Goal: Information Seeking & Learning: Understand process/instructions

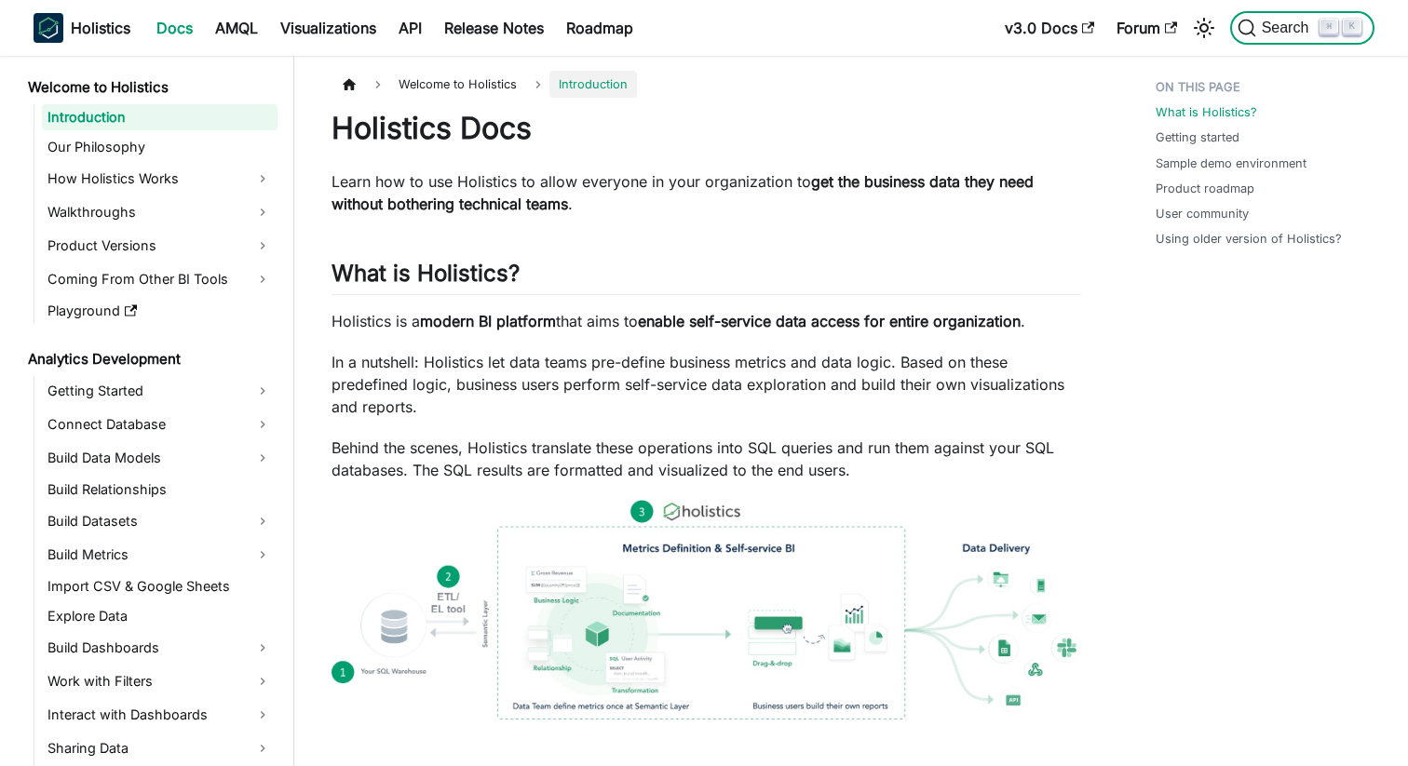
click at [1284, 28] on span "Search" at bounding box center [1288, 28] width 64 height 17
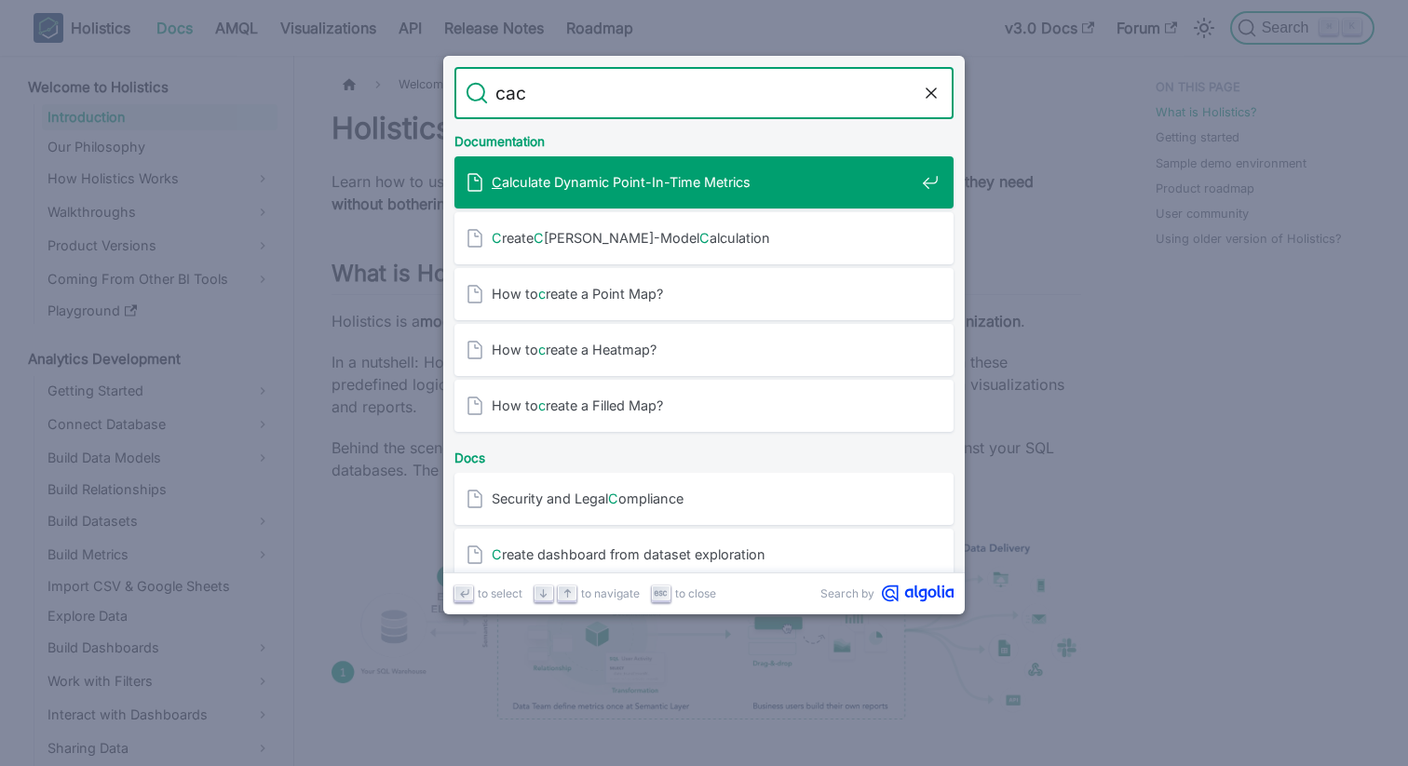
type input "cach"
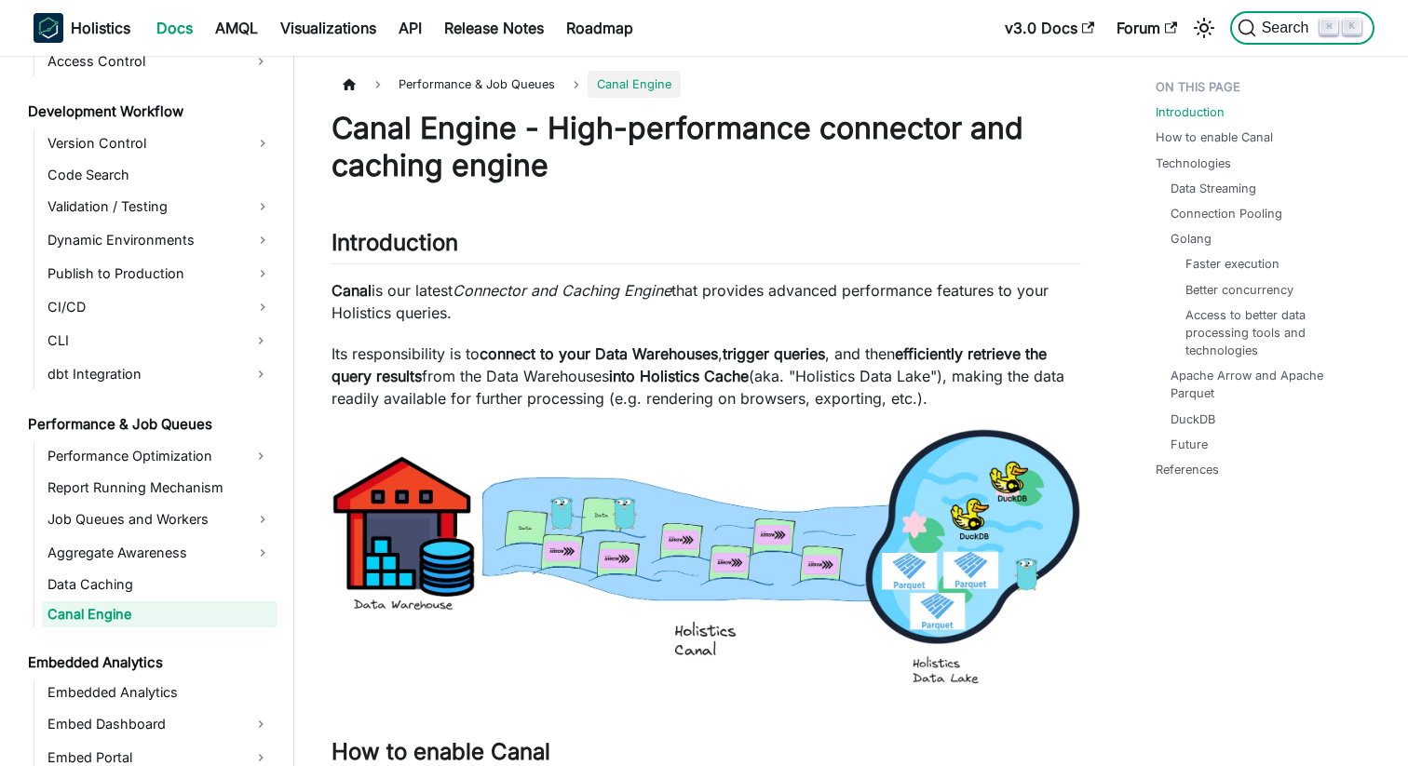
scroll to position [1383, 0]
click at [1284, 28] on span "Search" at bounding box center [1288, 28] width 64 height 17
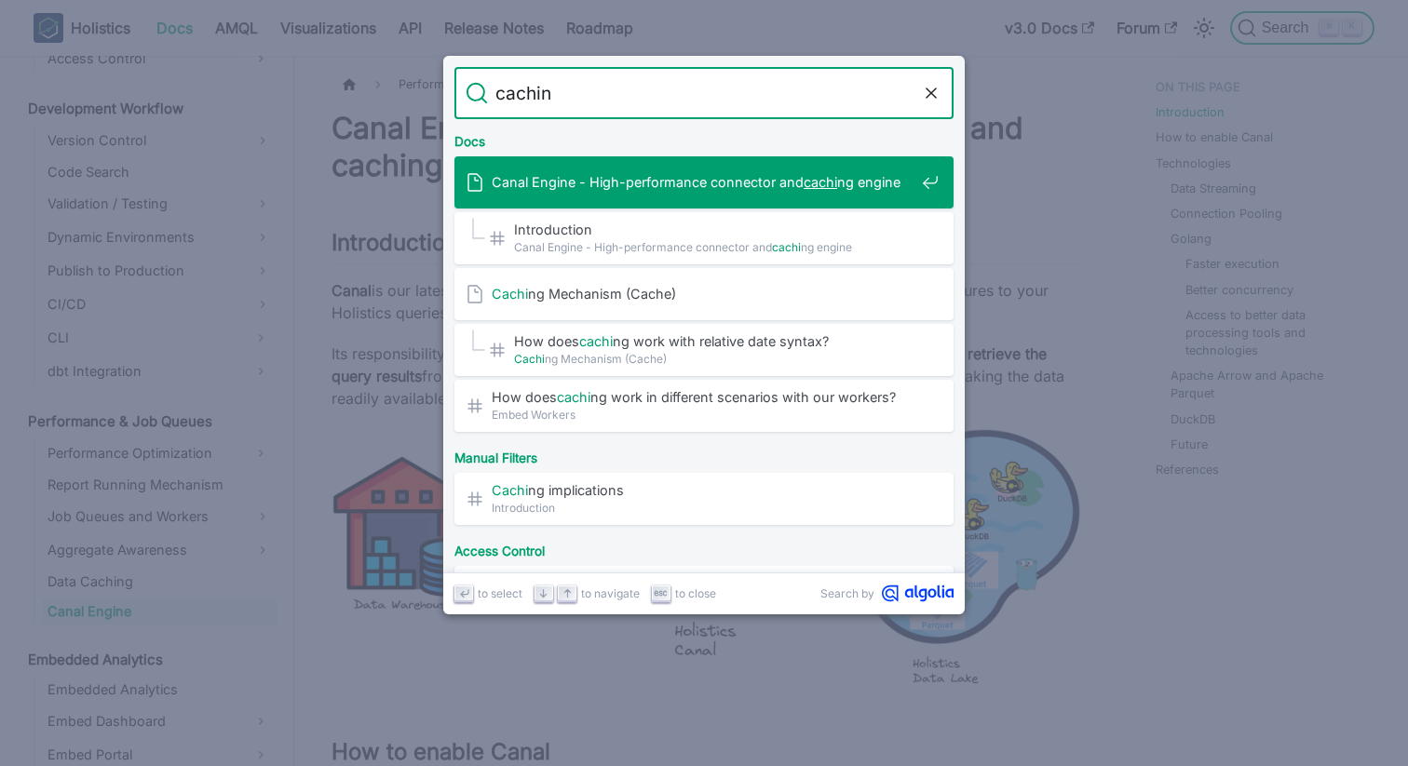
type input "caching"
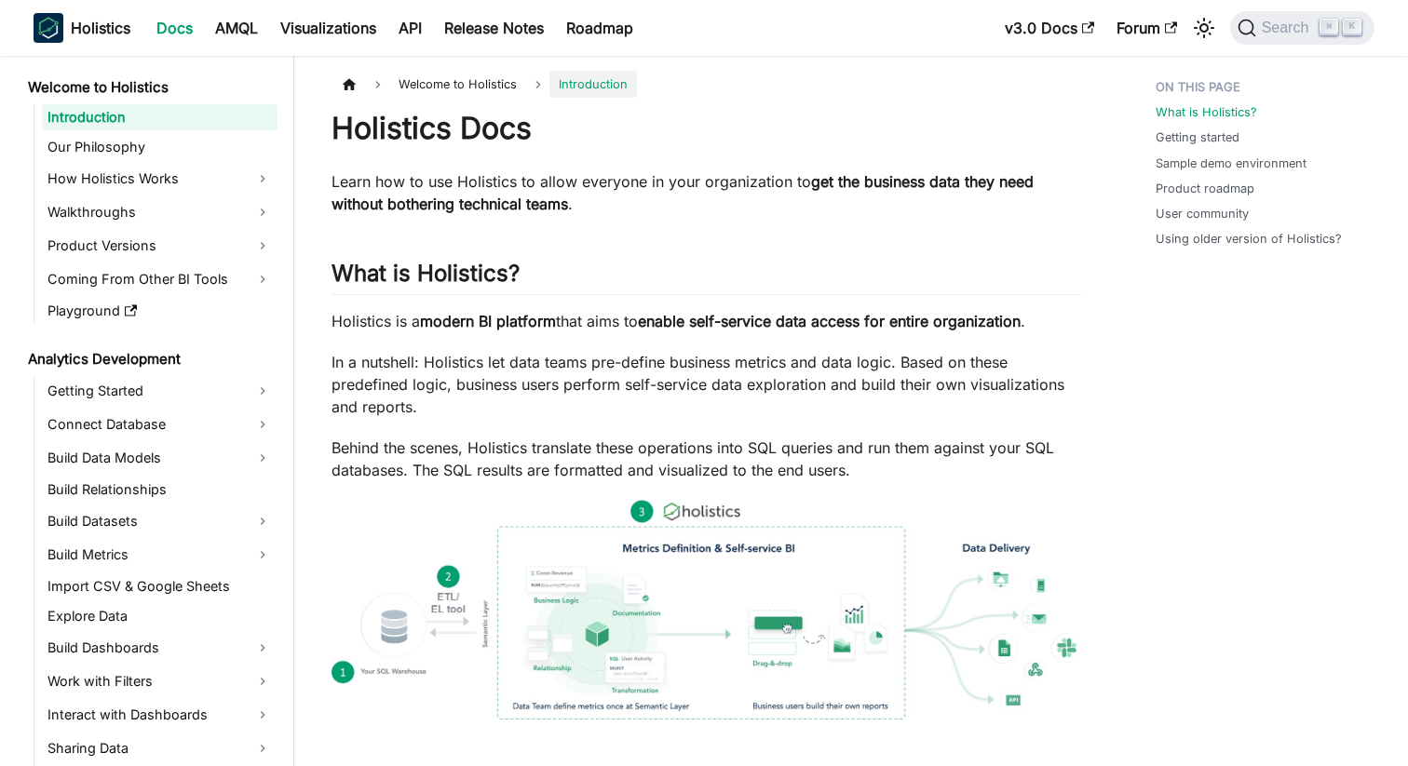
click at [1301, 51] on nav "Holistics Docs AMQL Visualizations API Release Notes Roadmap v3.0 Docs Forum Se…" at bounding box center [704, 28] width 1408 height 56
click at [1279, 31] on span "Search" at bounding box center [1288, 28] width 64 height 17
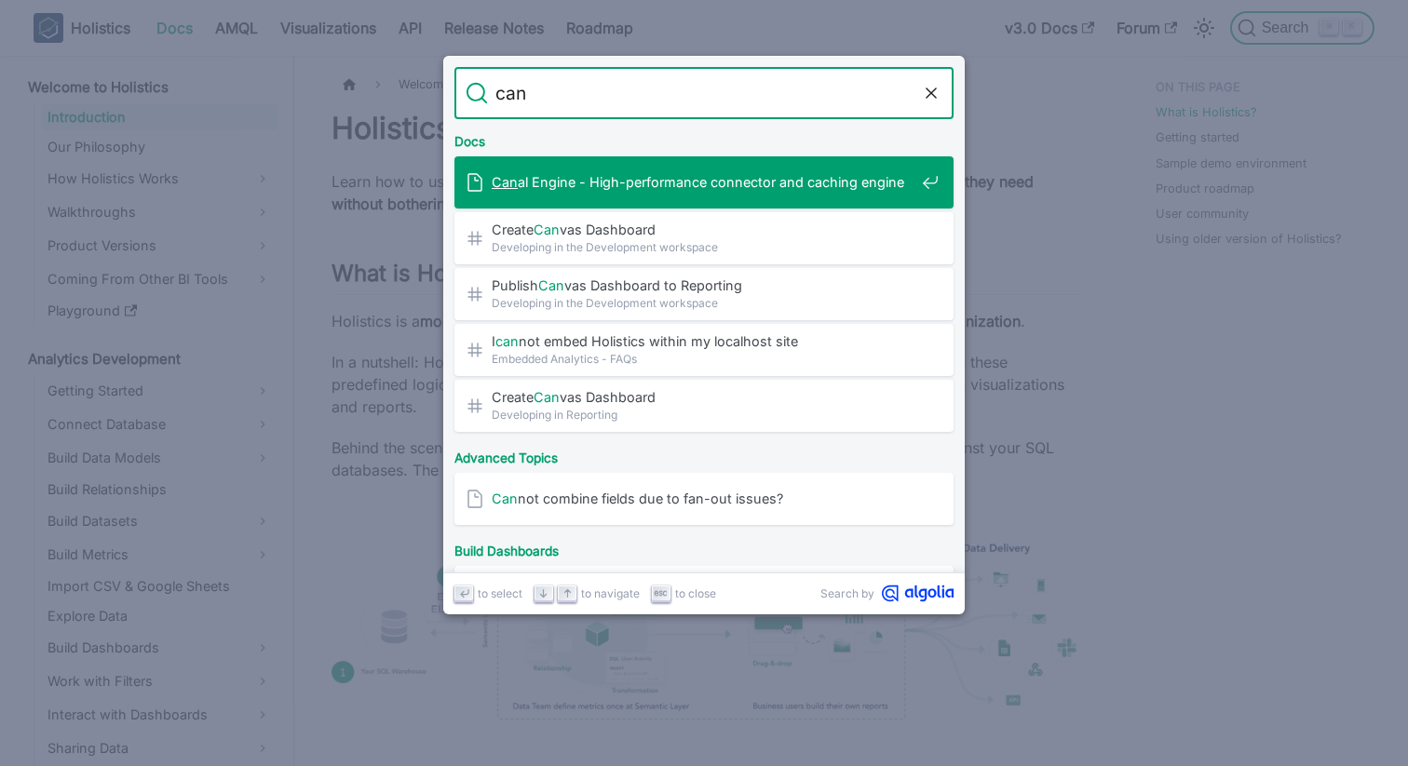
type input "cana"
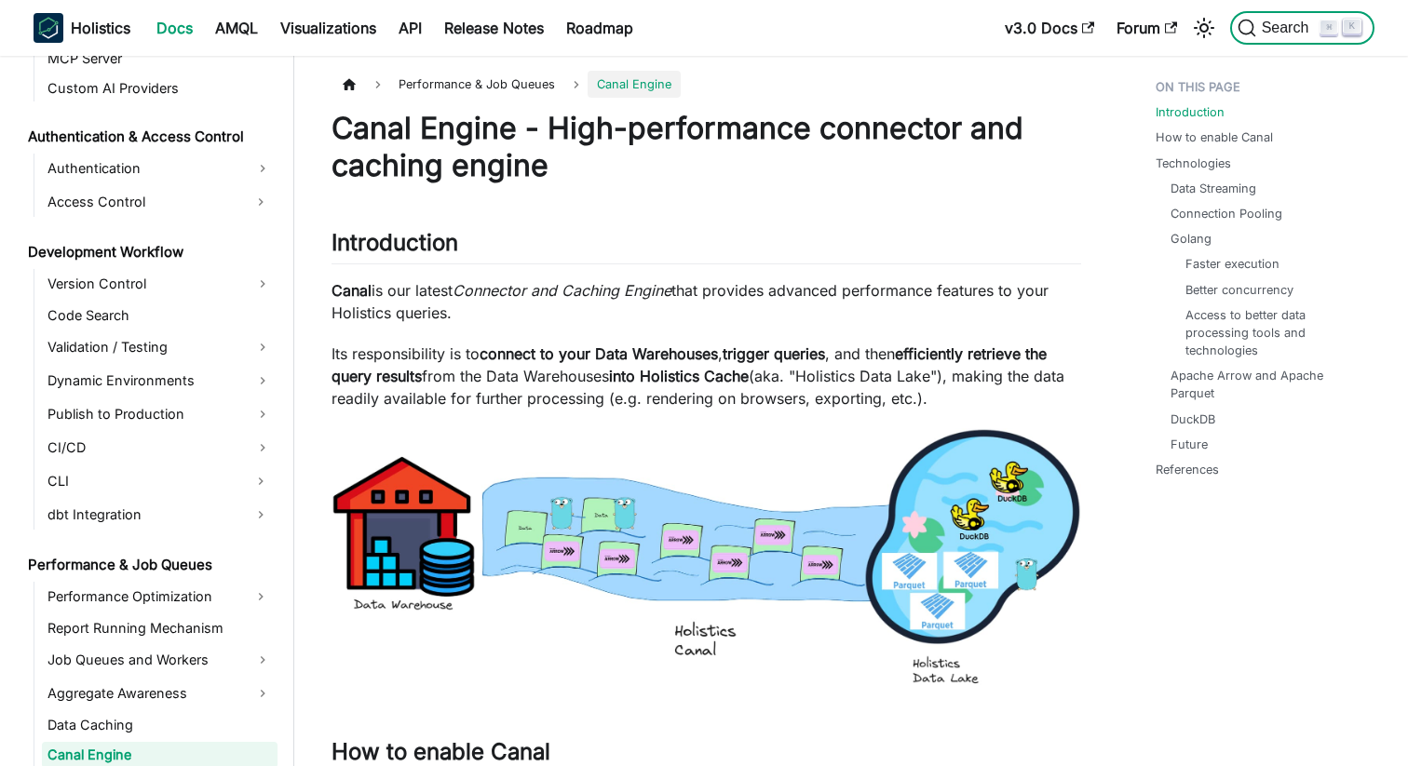
scroll to position [1383, 0]
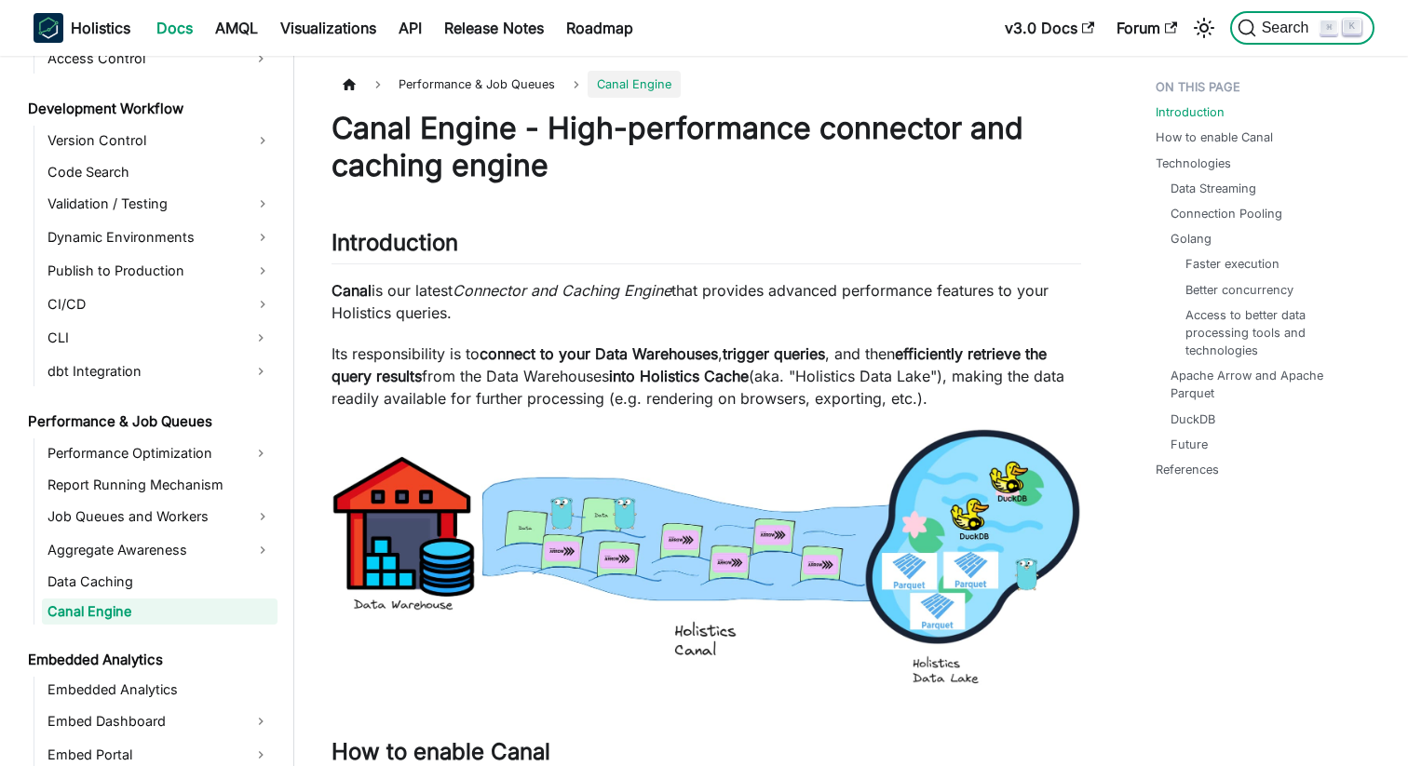
click at [1290, 29] on span "Search" at bounding box center [1288, 28] width 64 height 17
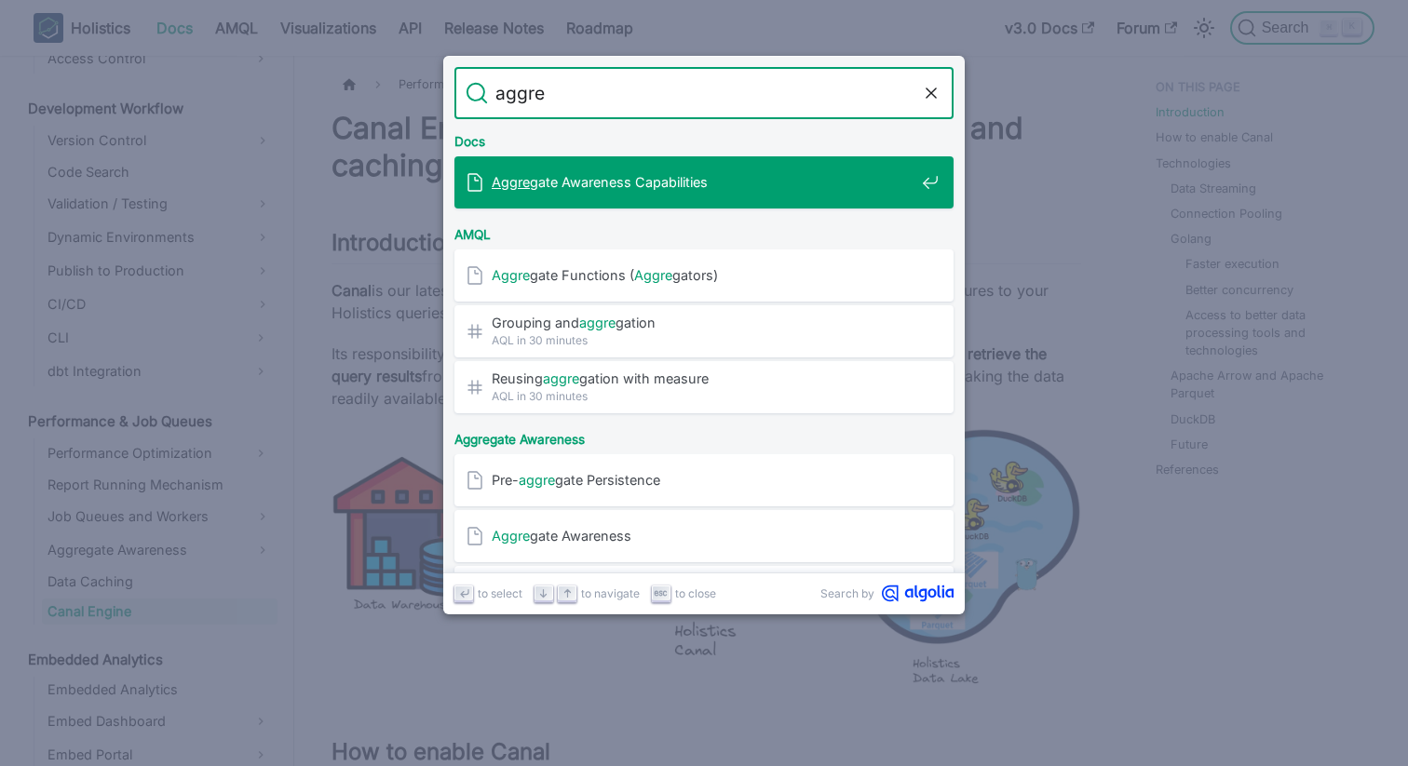
type input "aggreg"
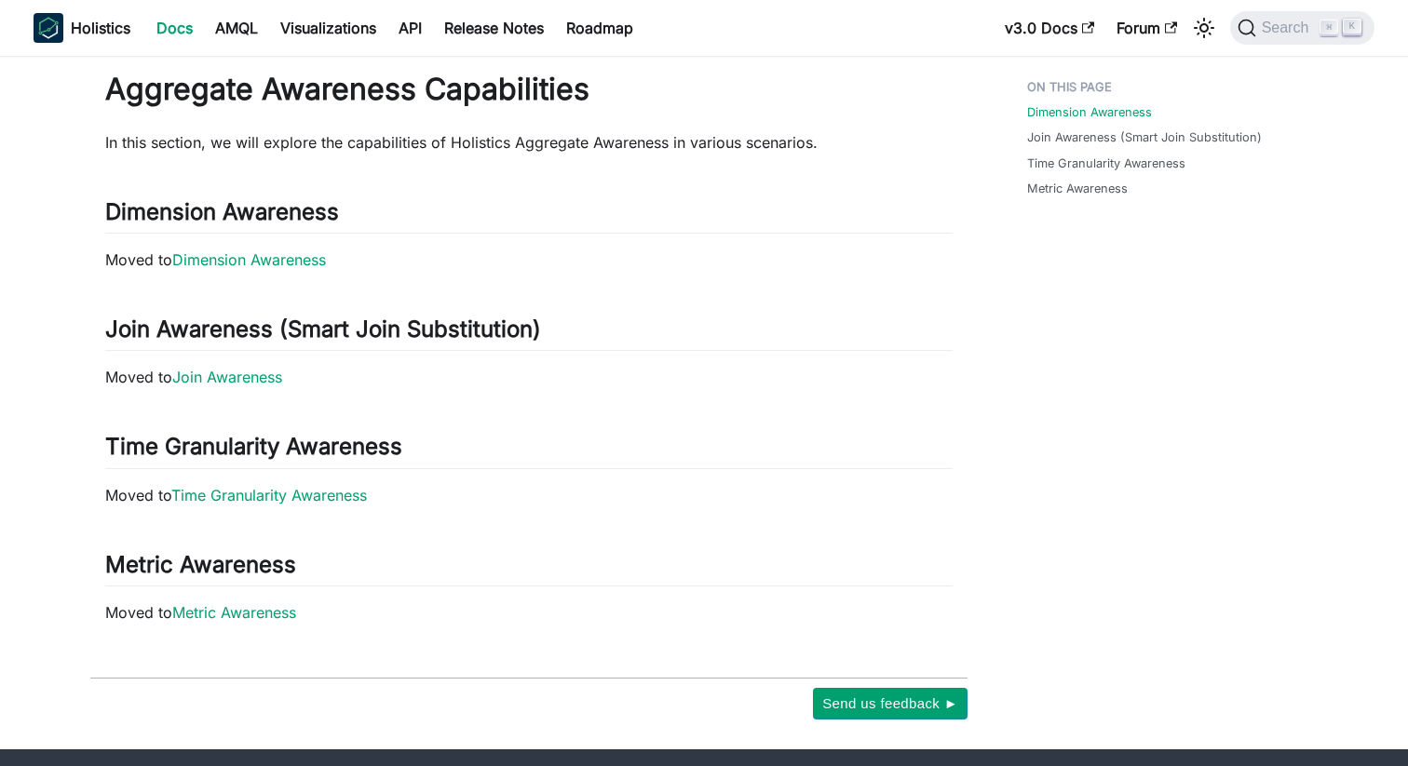
click at [1276, 47] on div "Search ⌘ K" at bounding box center [1296, 27] width 155 height 41
click at [1277, 38] on button "Search ⌘ K" at bounding box center [1302, 28] width 144 height 34
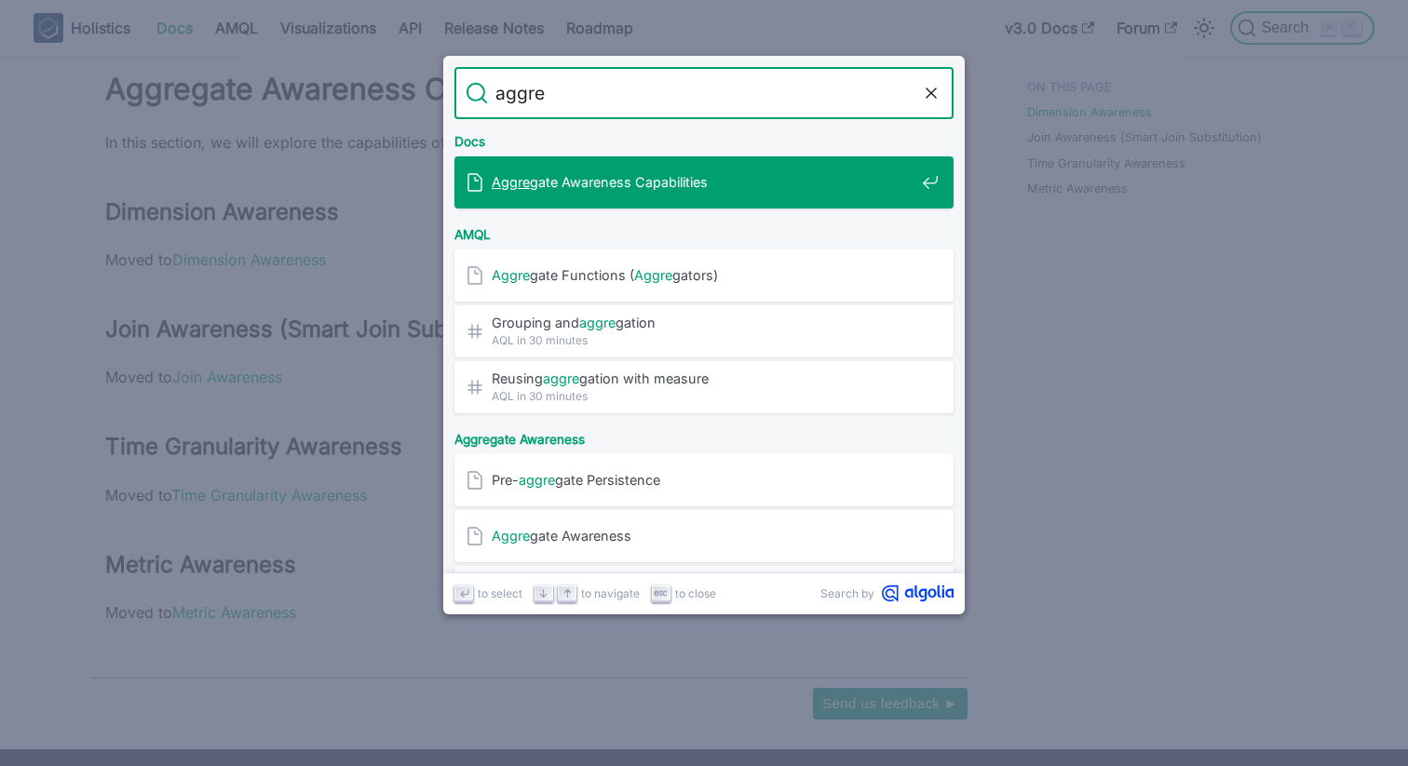
type input "aggreg"
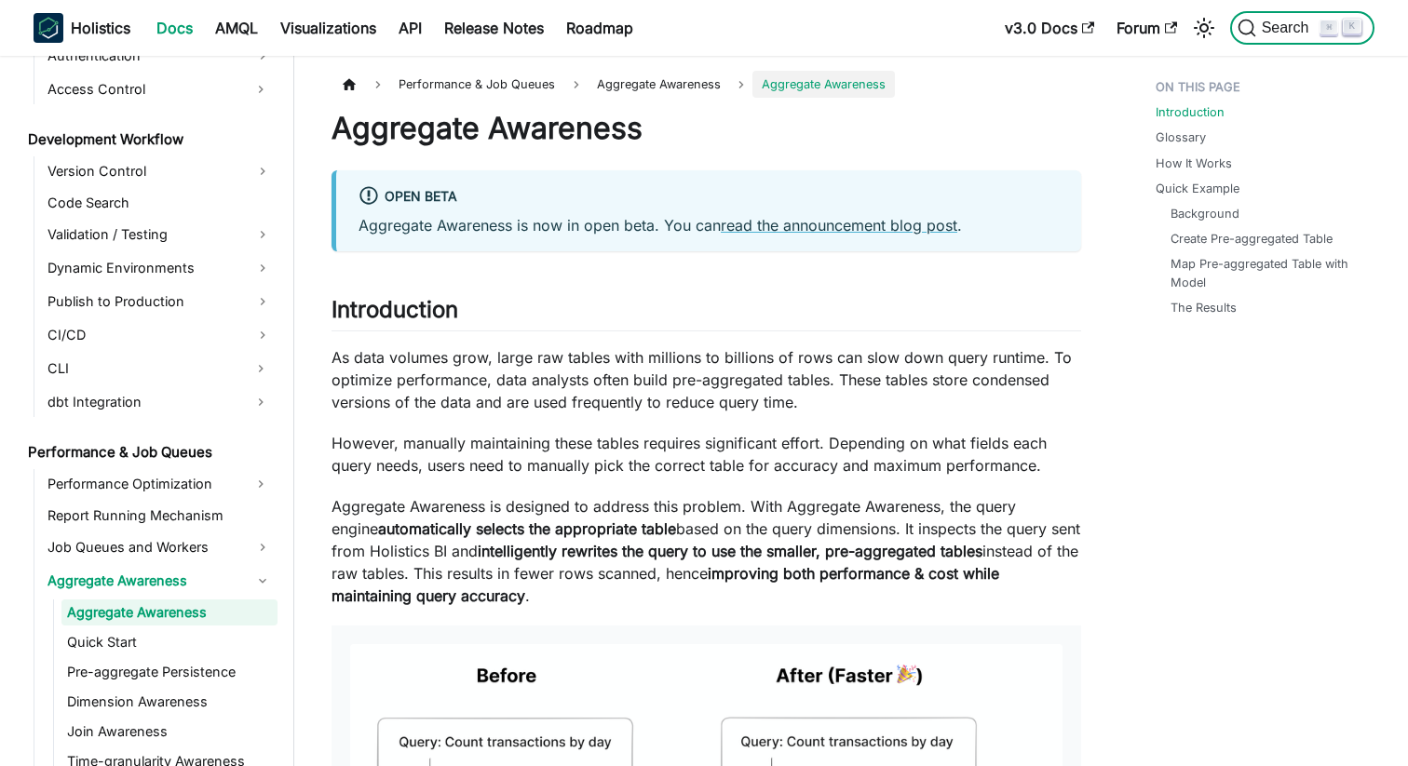
scroll to position [1353, 0]
click at [1297, 33] on span "Search" at bounding box center [1288, 28] width 64 height 17
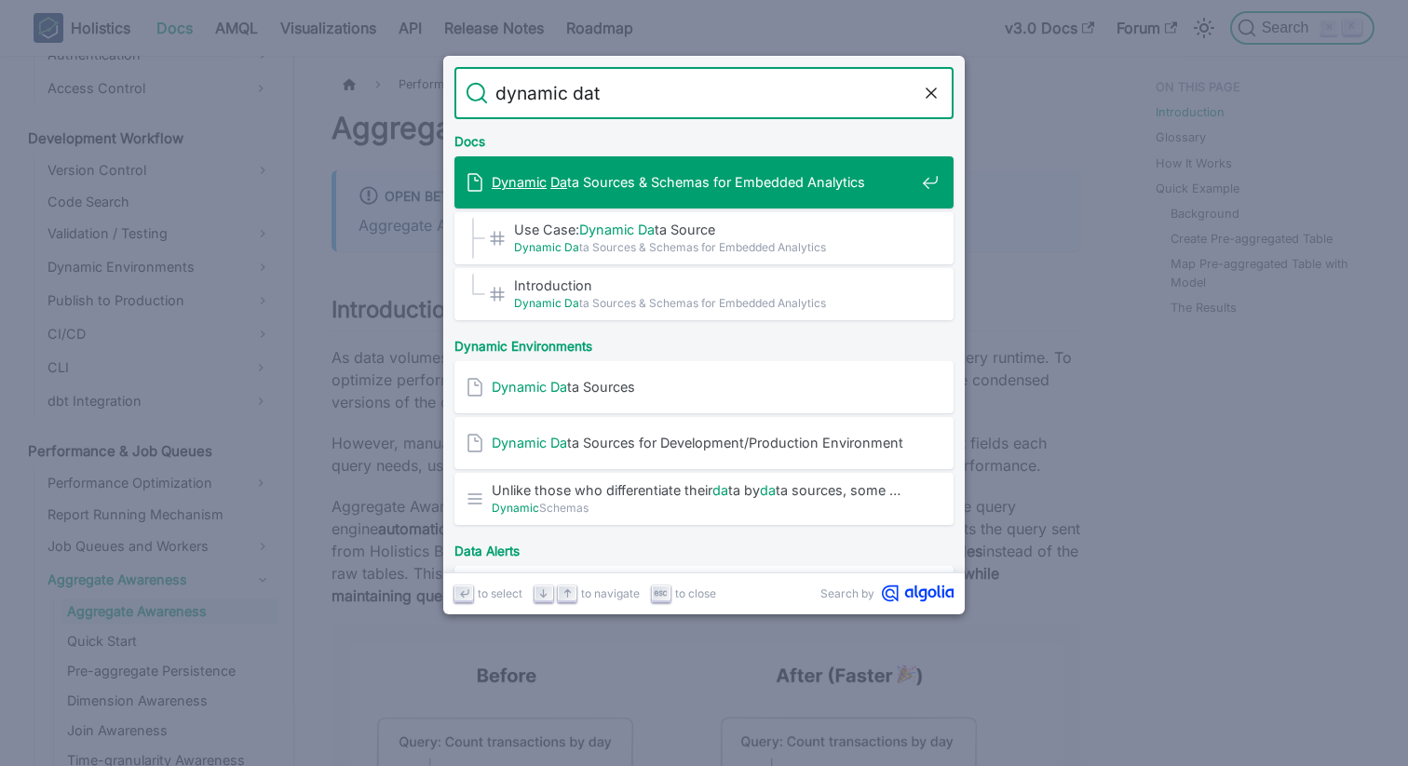
type input "dynamic data"
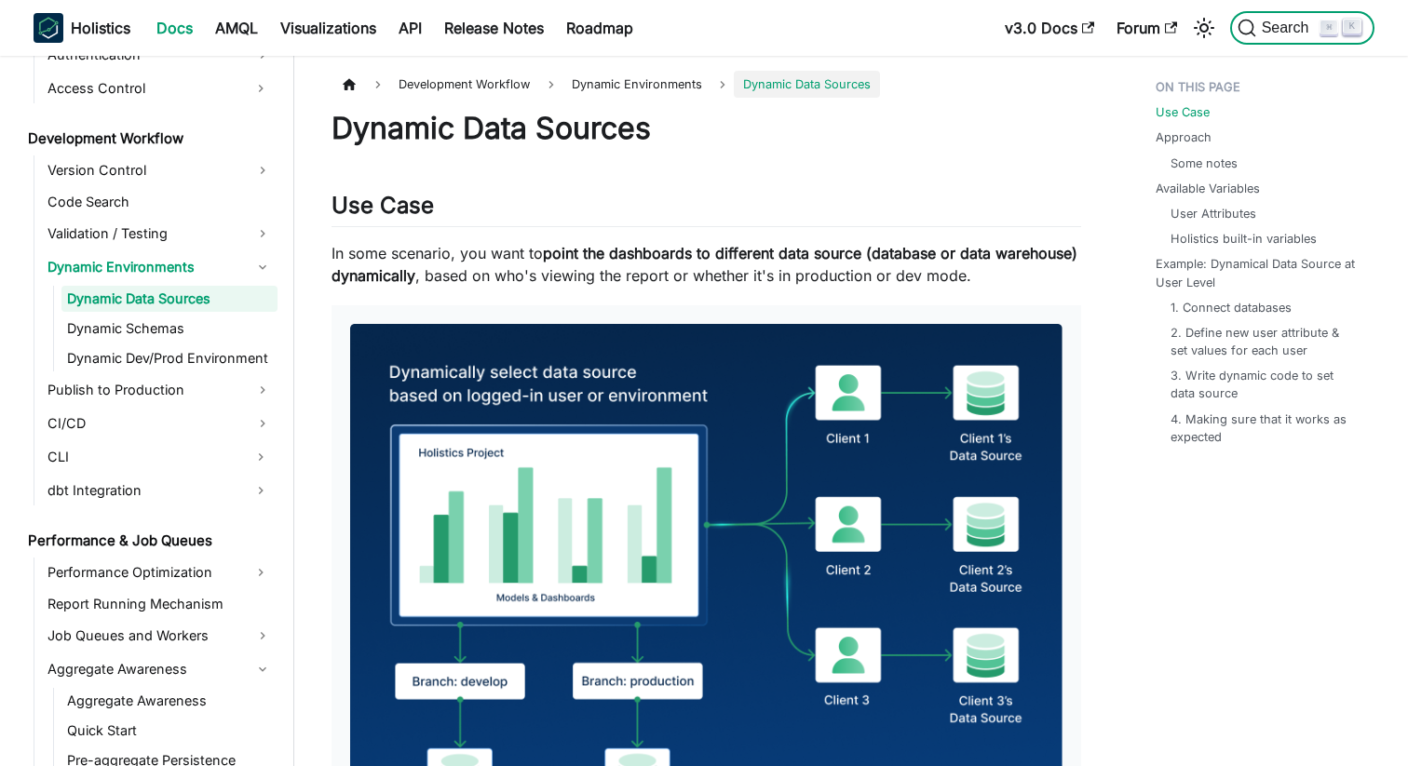
click at [1295, 35] on span "Search" at bounding box center [1288, 28] width 64 height 17
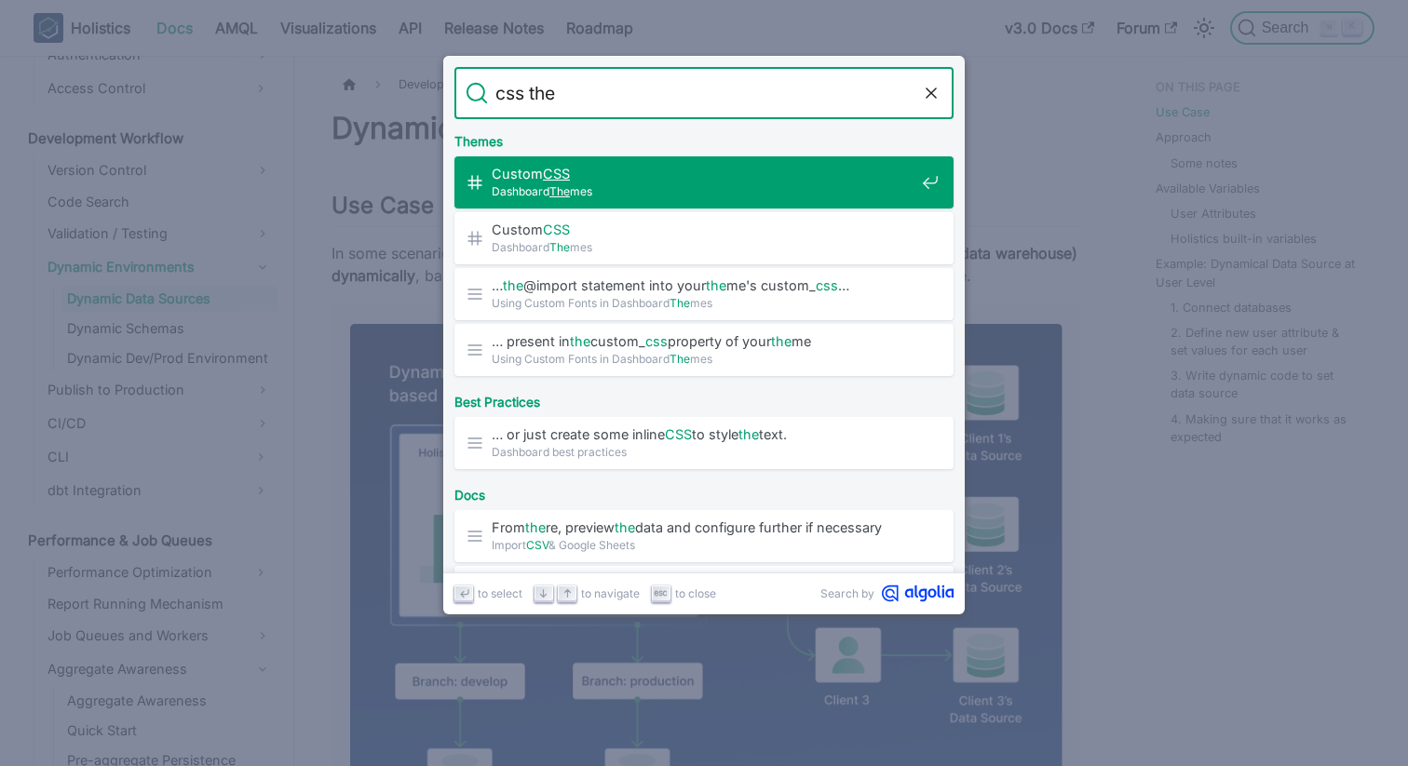
type input "css them"
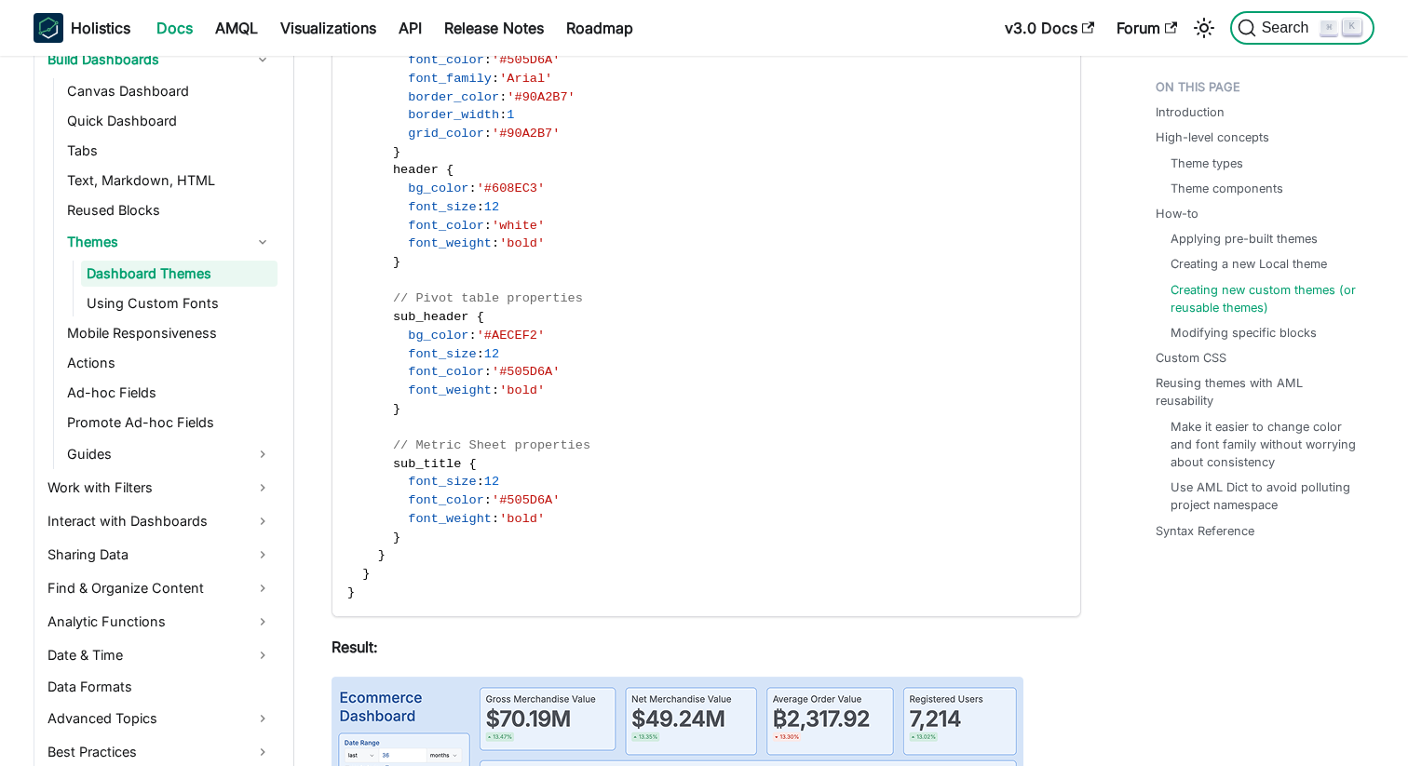
scroll to position [577, 0]
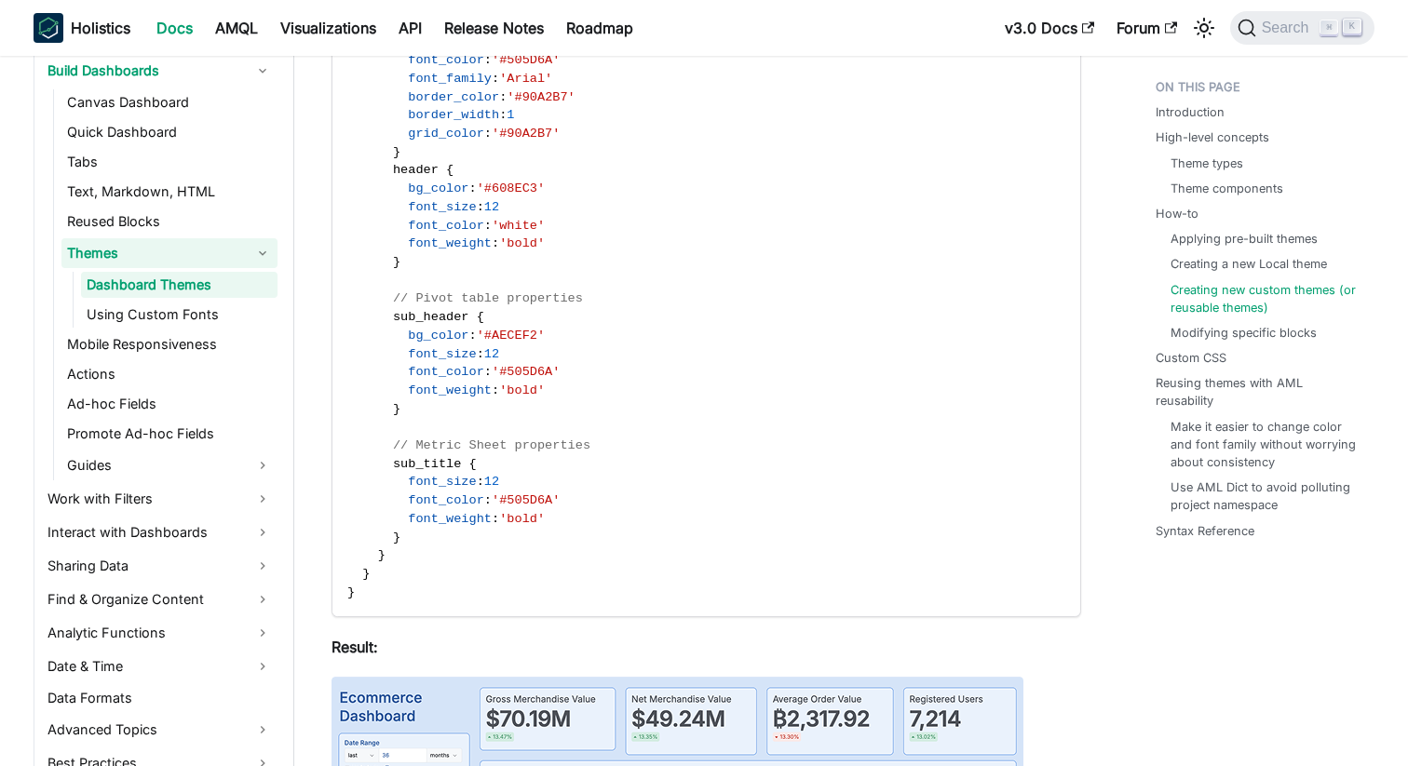
click at [129, 238] on link "Themes" at bounding box center [169, 253] width 216 height 30
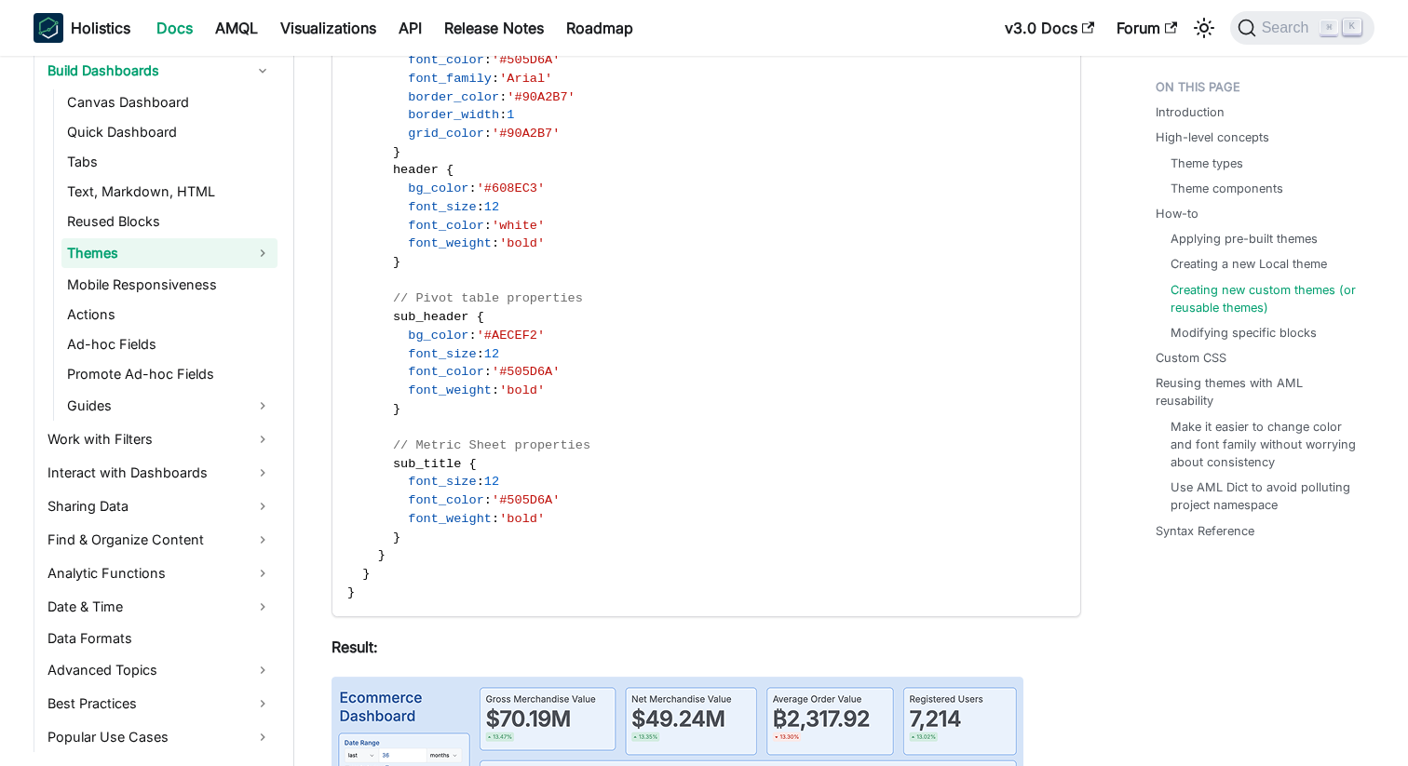
click at [125, 253] on link "Themes" at bounding box center [169, 253] width 216 height 30
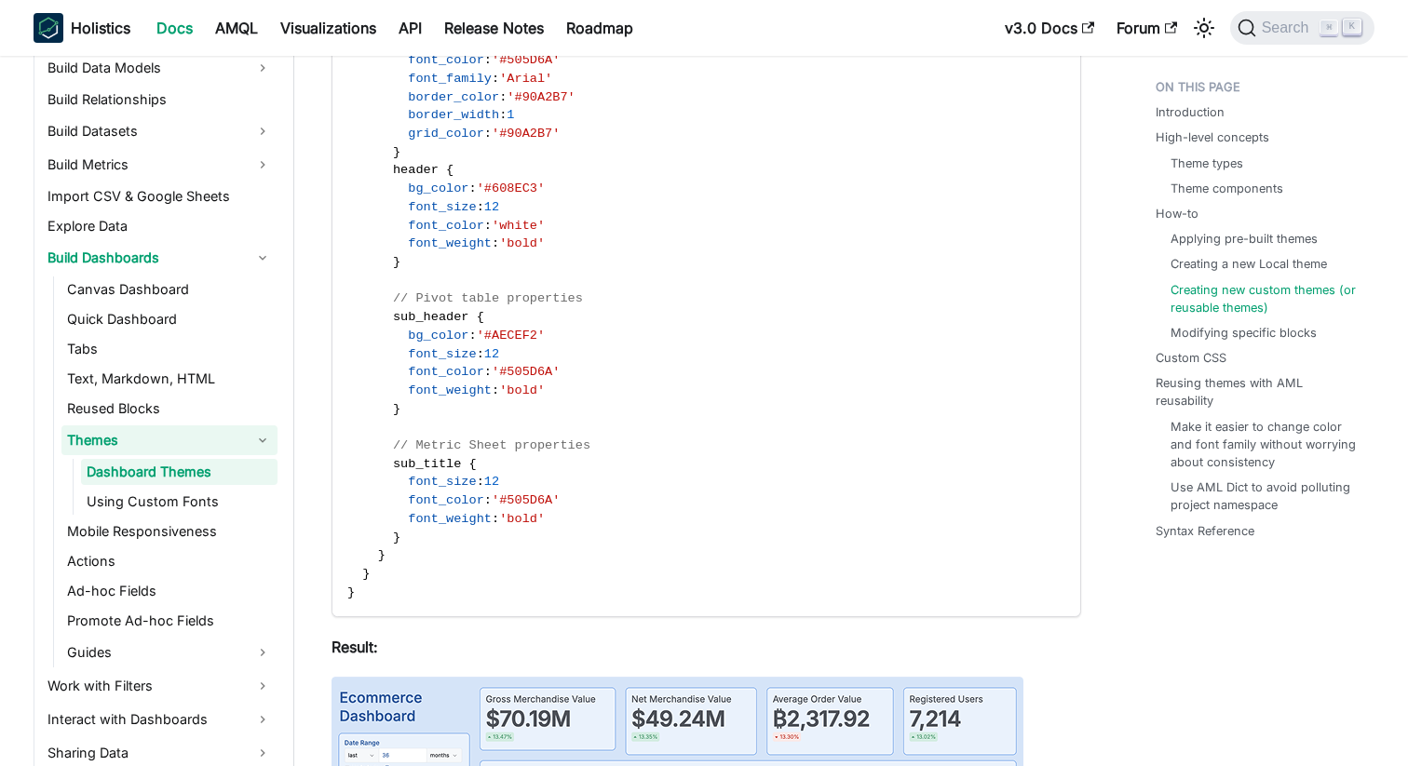
scroll to position [386, 0]
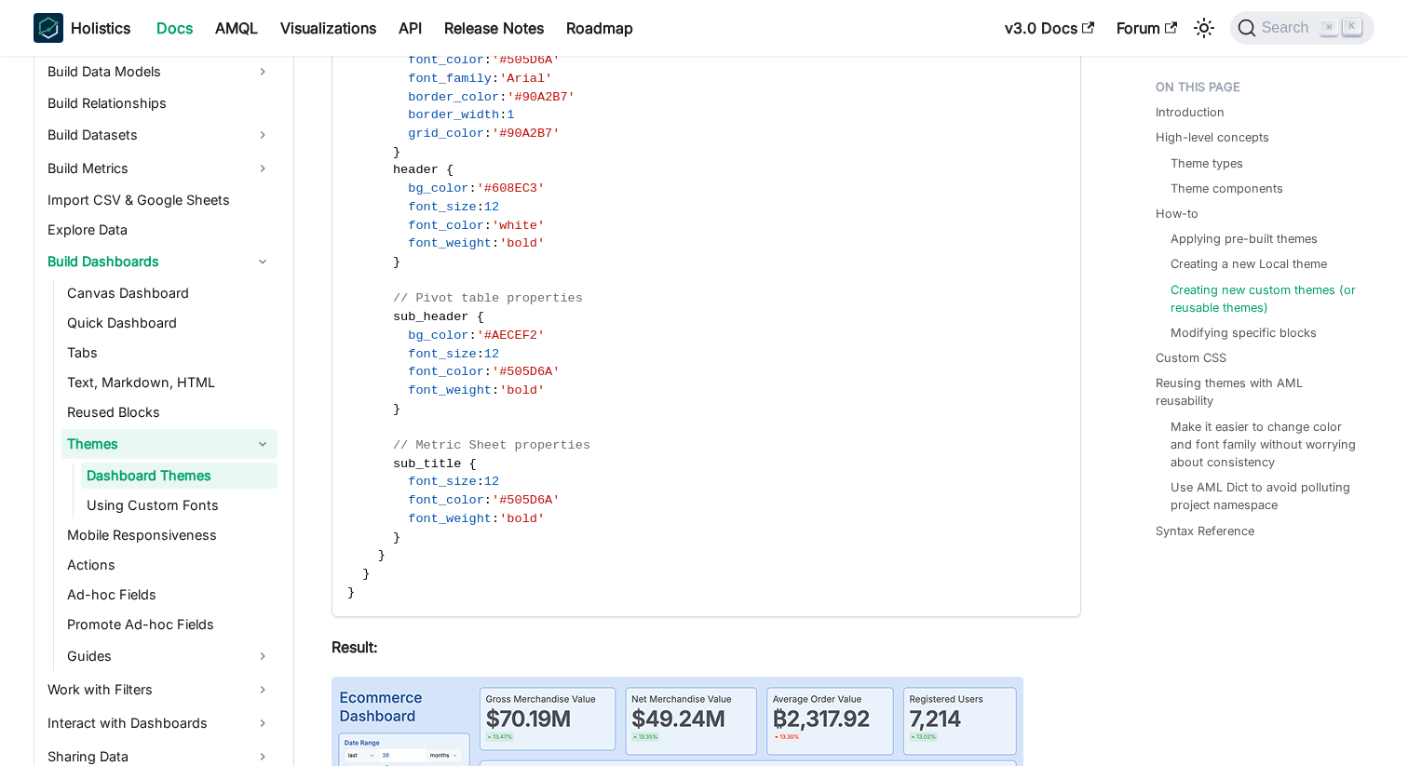
click at [100, 445] on link "Themes" at bounding box center [169, 444] width 216 height 30
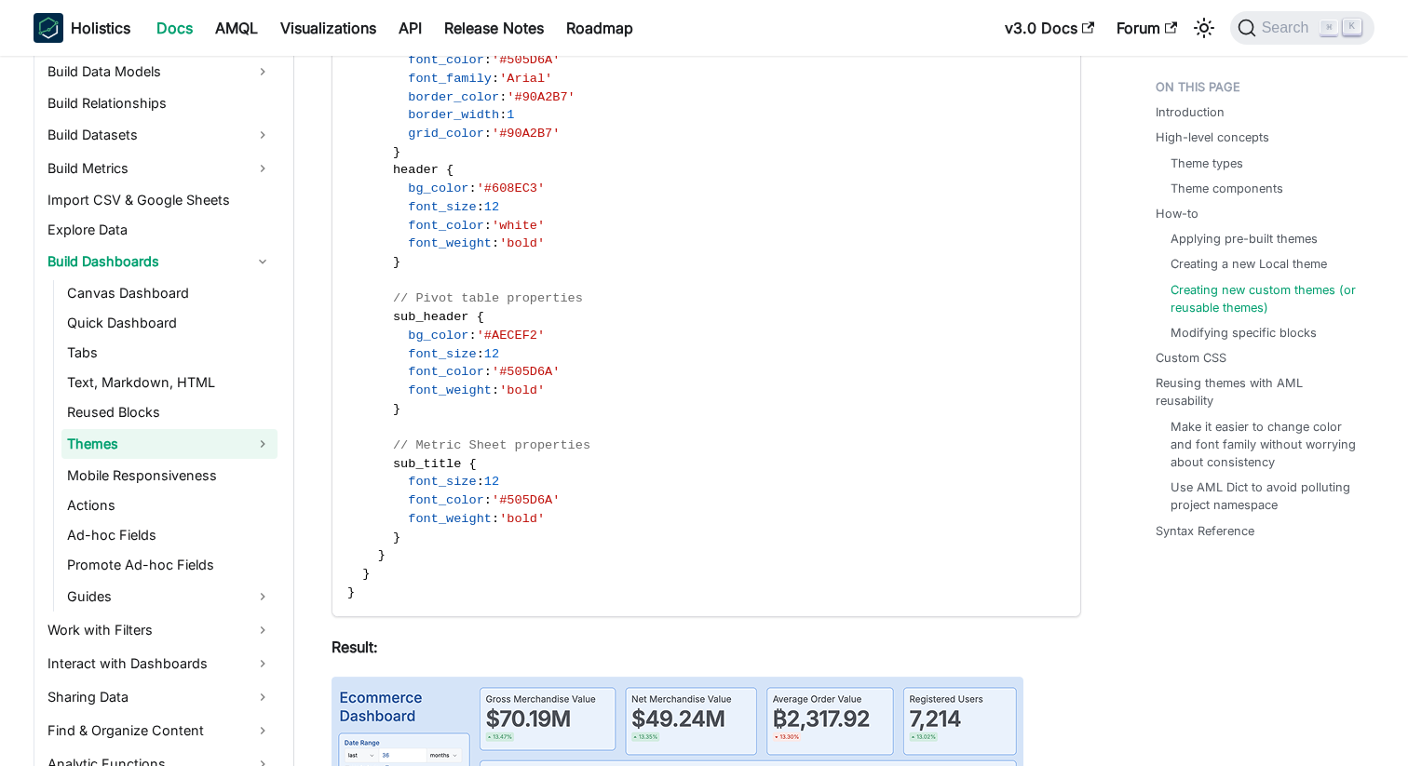
click at [100, 445] on link "Themes" at bounding box center [169, 444] width 216 height 30
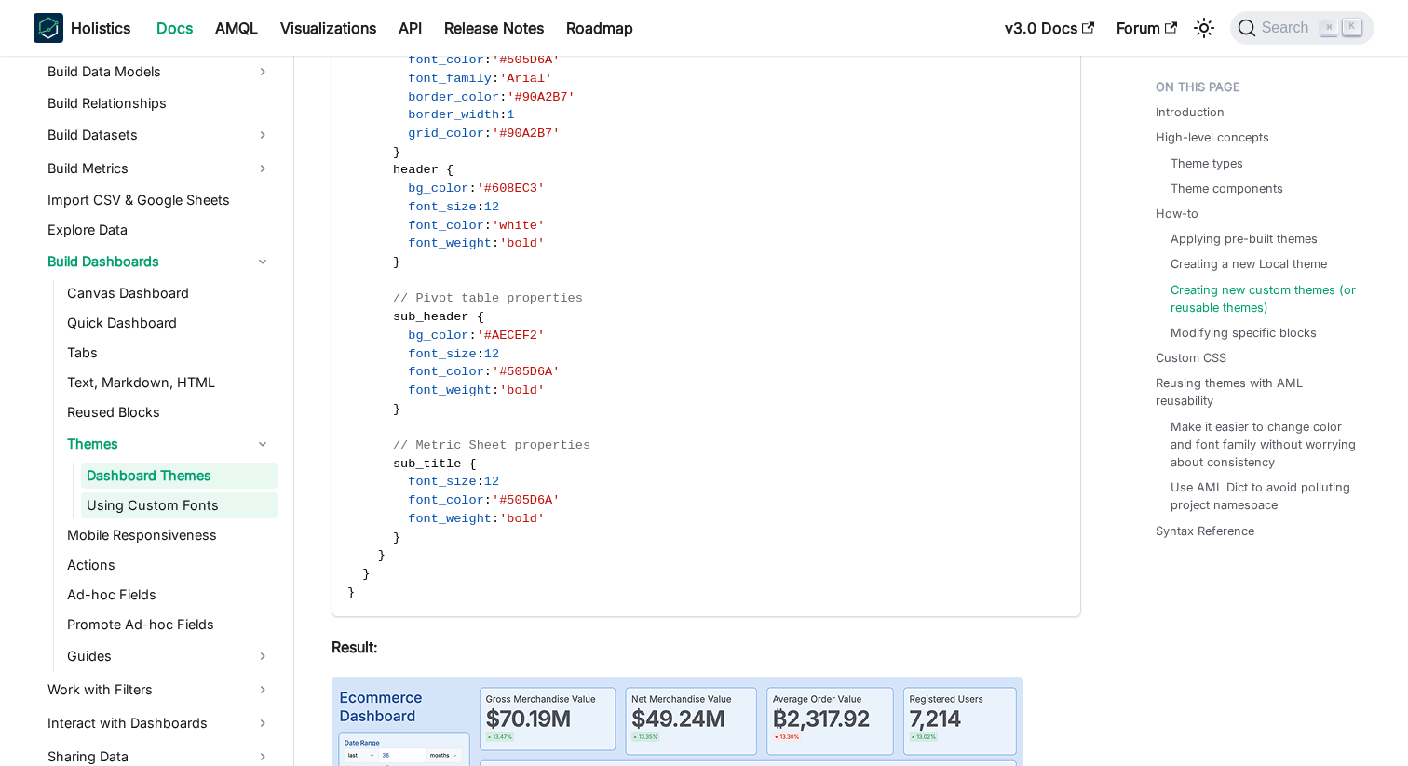
click at [163, 506] on link "Using Custom Fonts" at bounding box center [179, 506] width 196 height 26
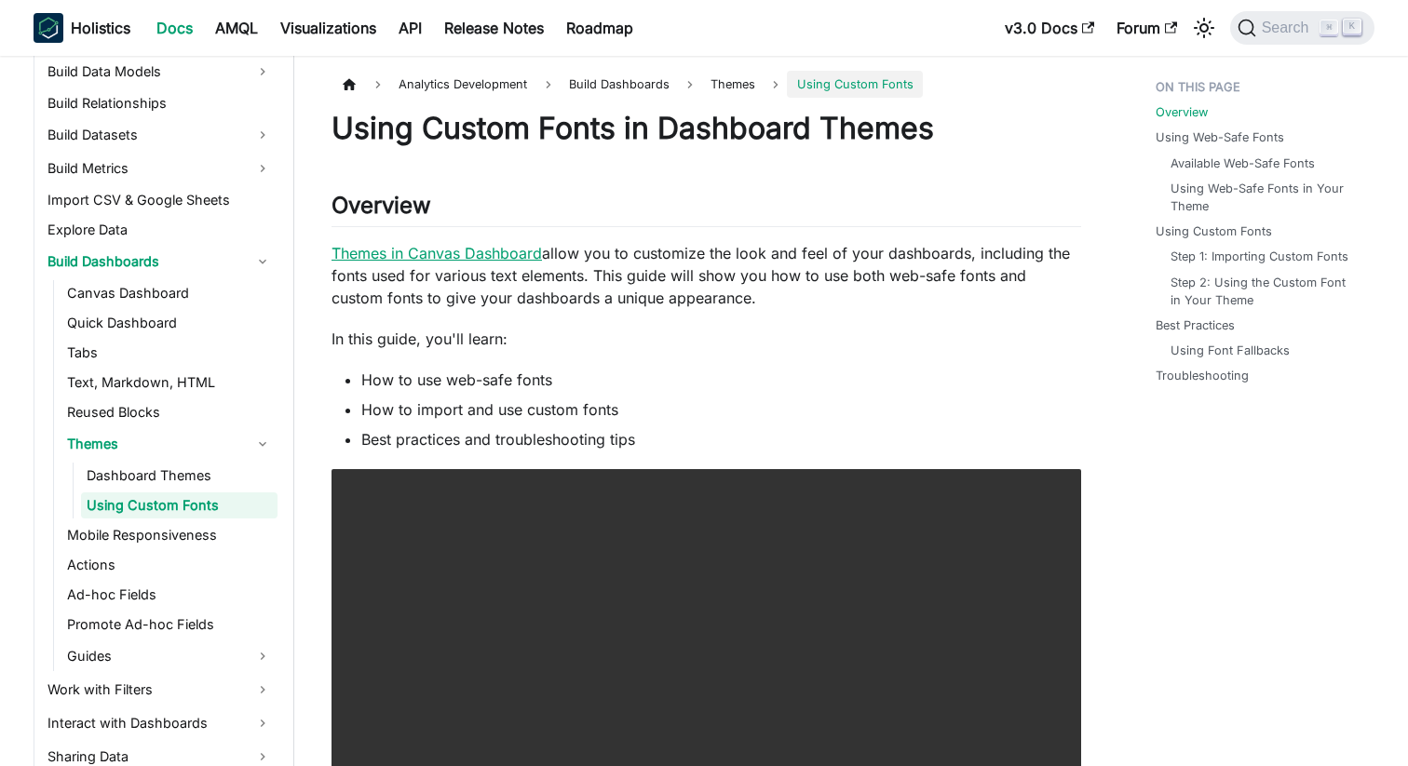
click at [500, 249] on link "Themes in Canvas Dashboard" at bounding box center [436, 253] width 210 height 19
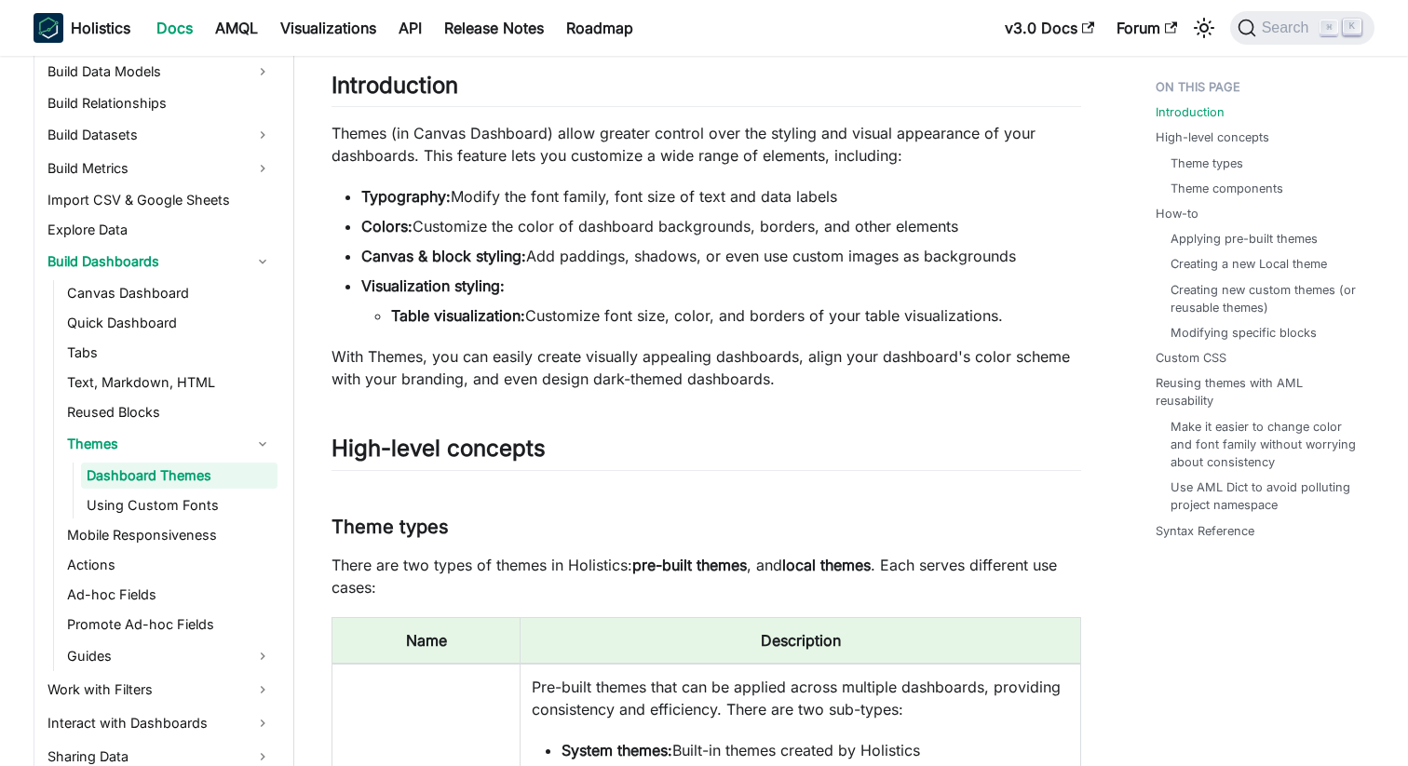
scroll to position [160, 0]
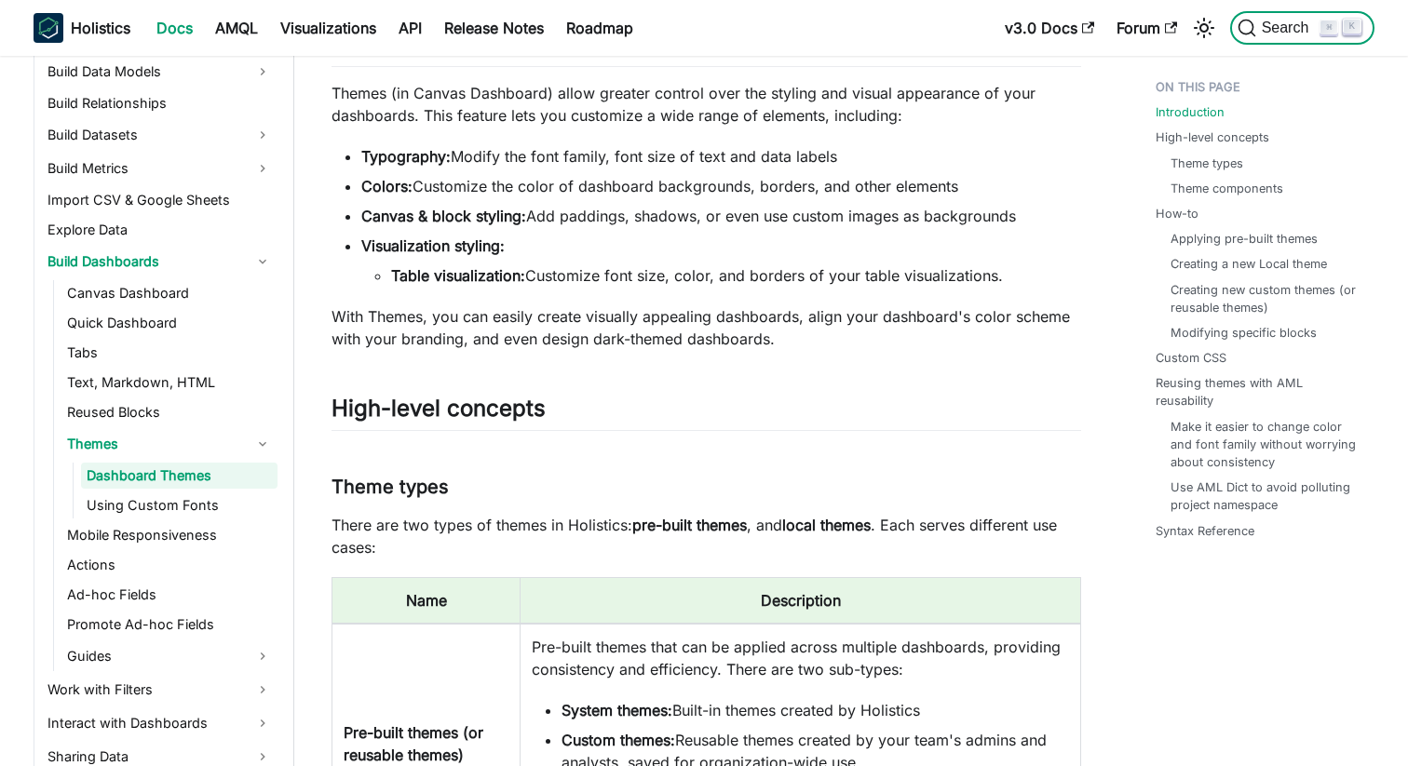
click at [1266, 28] on span "Search" at bounding box center [1288, 28] width 64 height 17
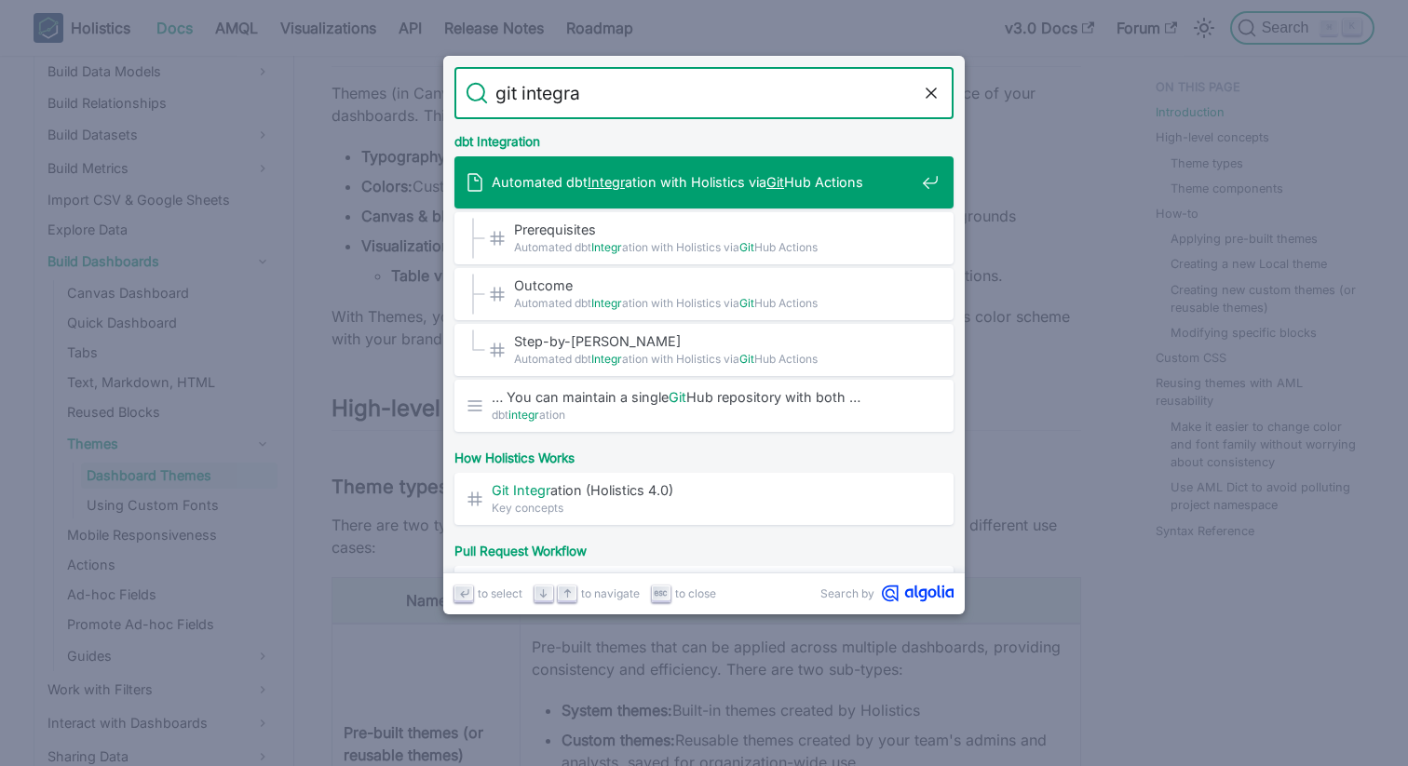
type input "git integrat"
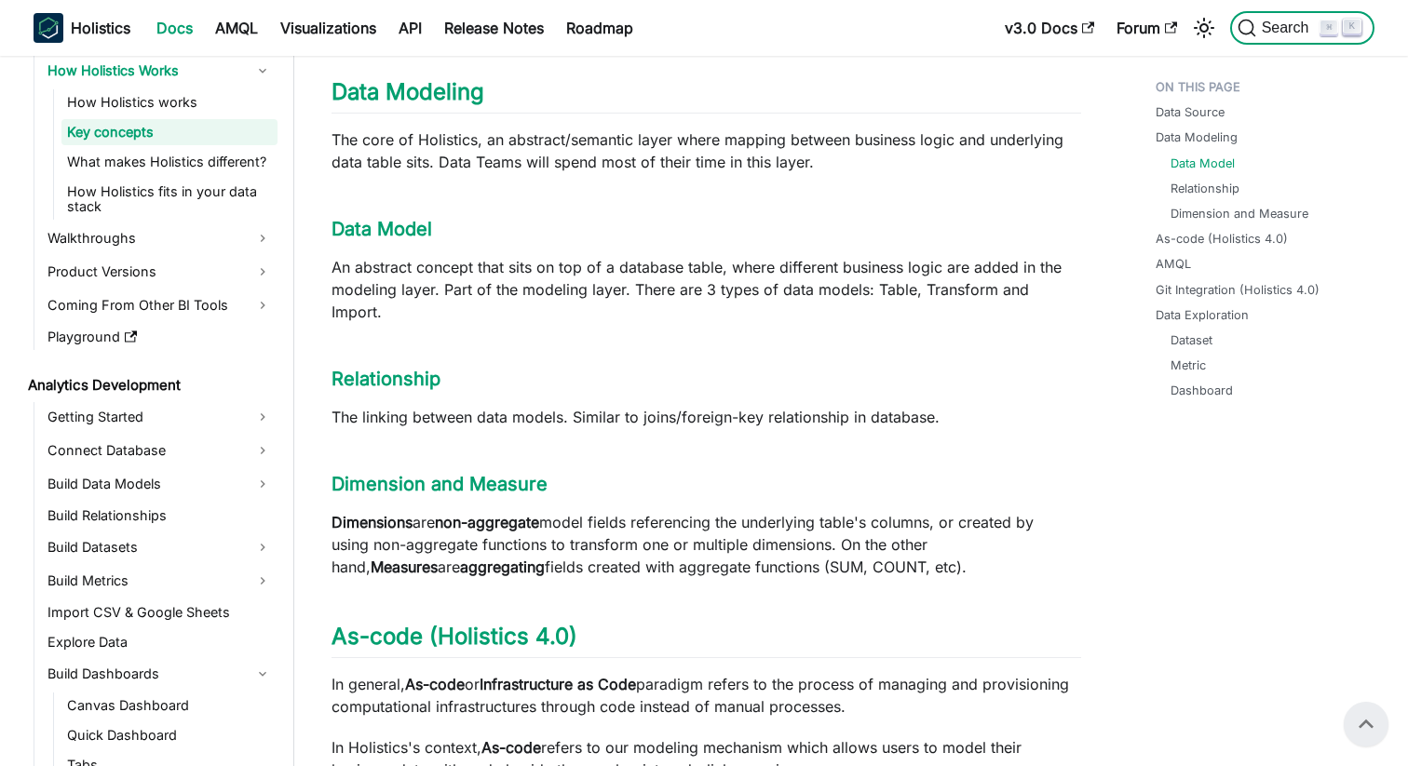
scroll to position [728, 0]
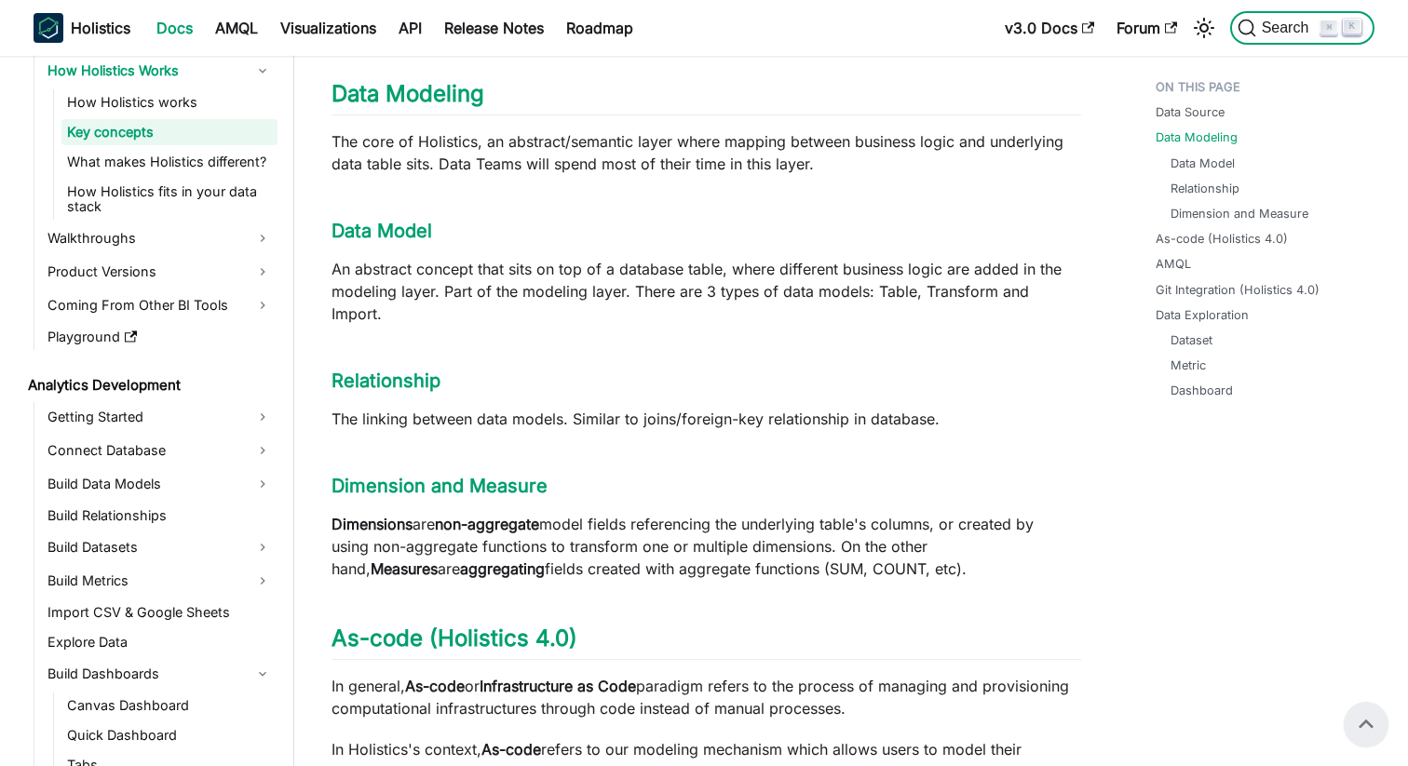
click at [1272, 17] on button "Search ⌘ K" at bounding box center [1302, 28] width 144 height 34
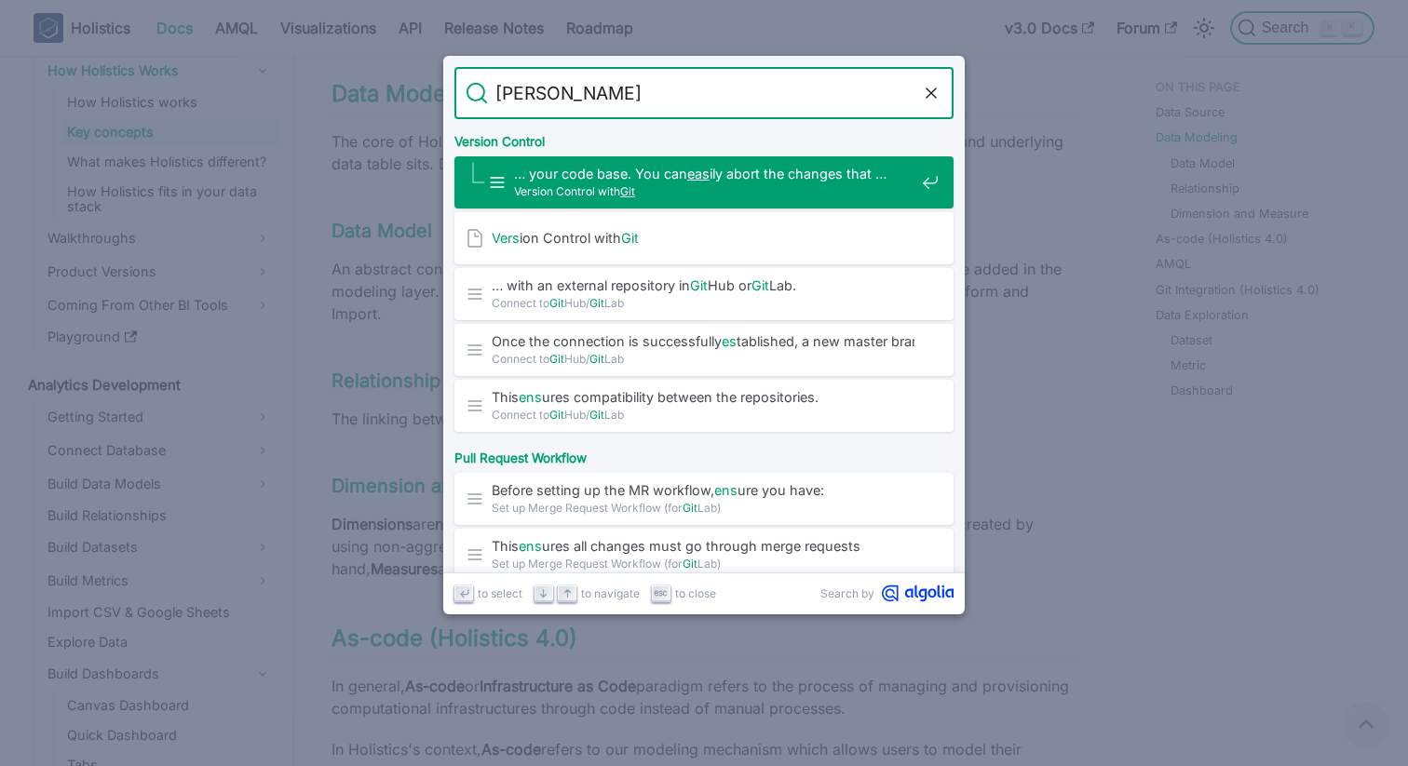
type input "git ersion"
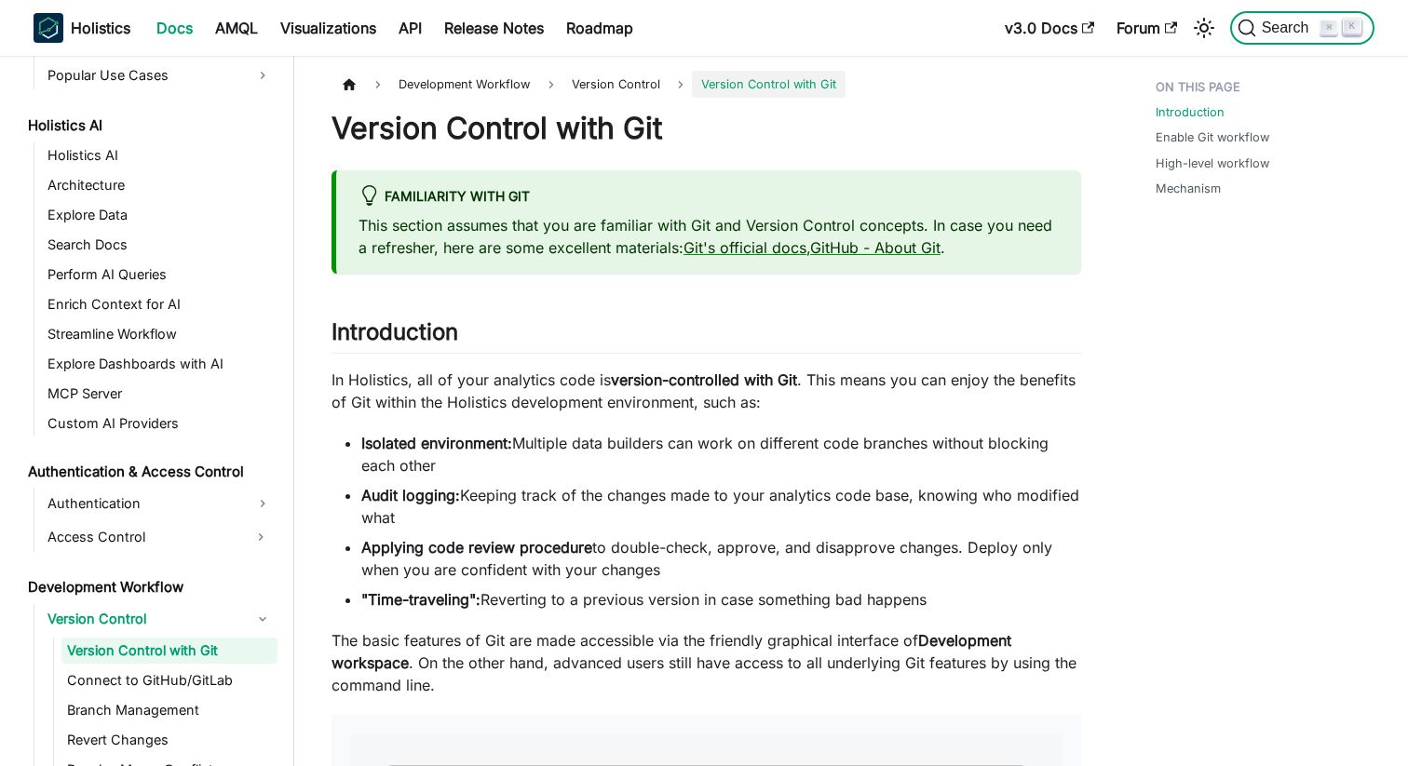
scroll to position [1442, 0]
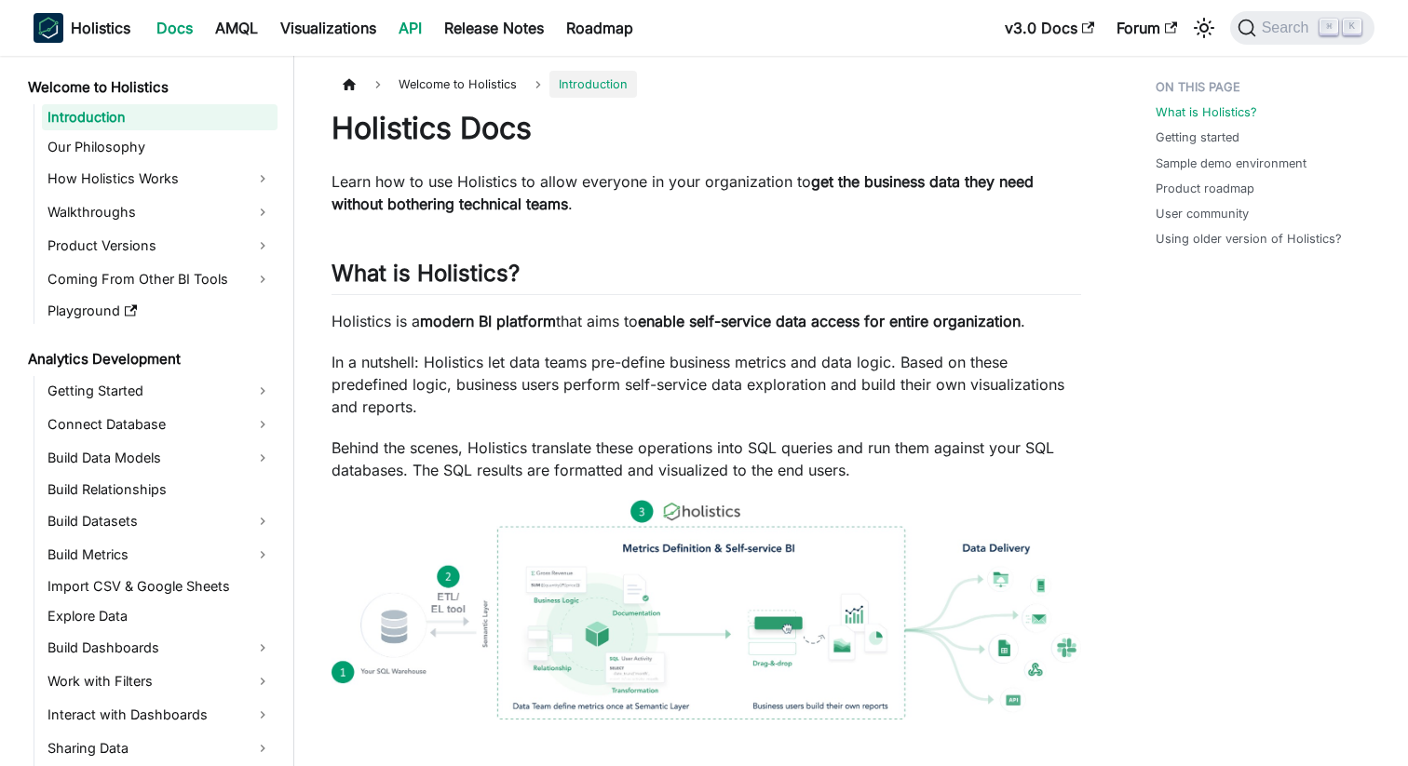
click at [411, 36] on link "API" at bounding box center [410, 28] width 46 height 30
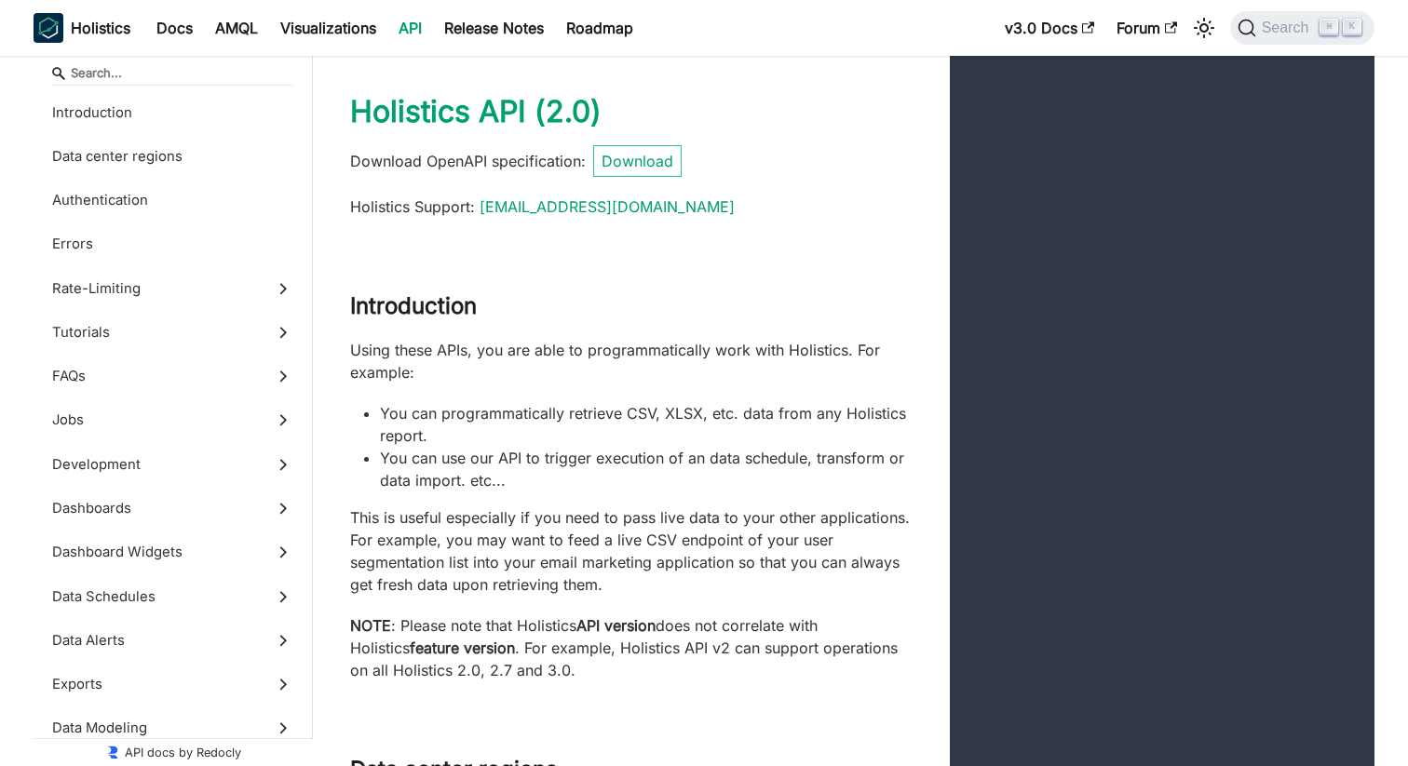
click at [99, 74] on input "Search" at bounding box center [172, 73] width 241 height 25
type input "a"
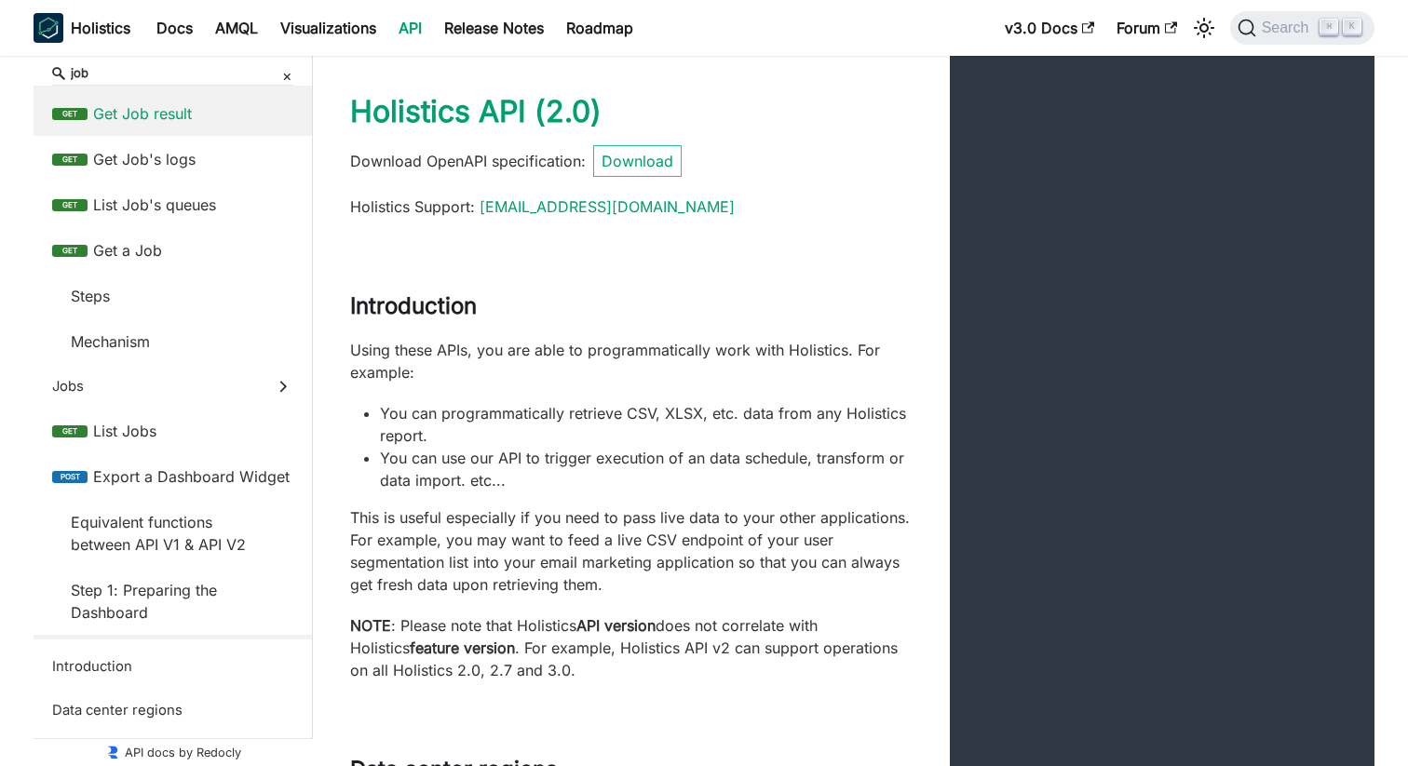
type input "job"
click at [165, 116] on span "Get Job result" at bounding box center [193, 113] width 200 height 22
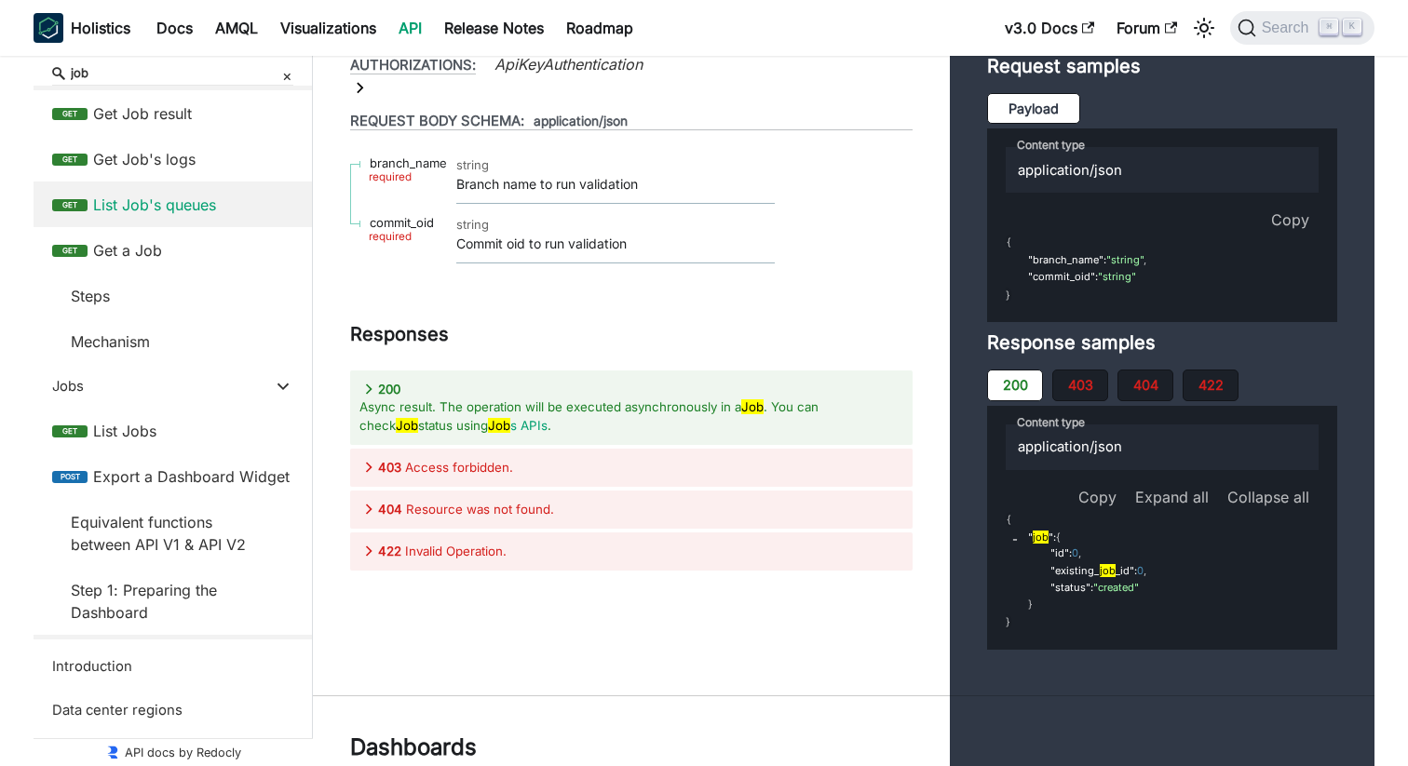
click at [183, 195] on span "List Job's queues" at bounding box center [193, 205] width 200 height 22
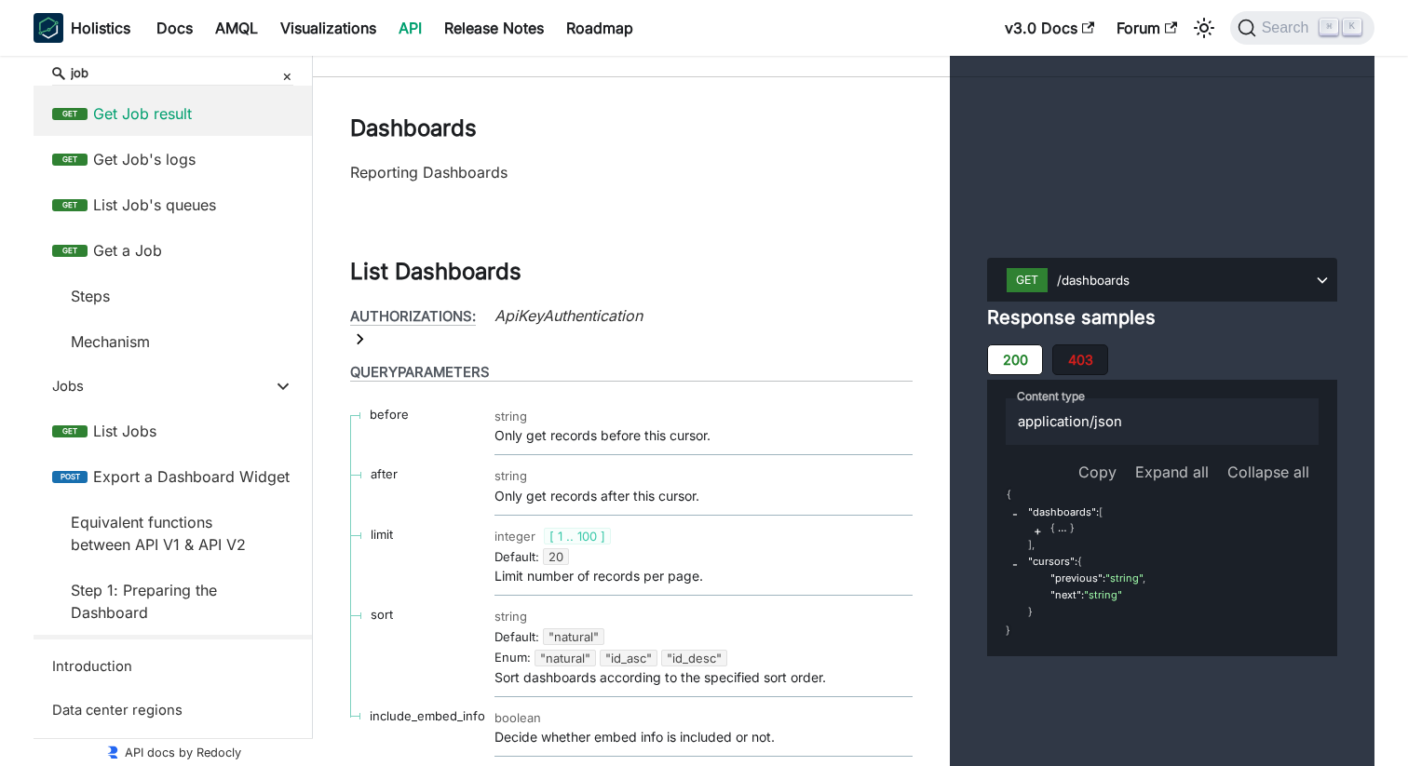
click at [172, 122] on span "Get Job result" at bounding box center [193, 113] width 200 height 22
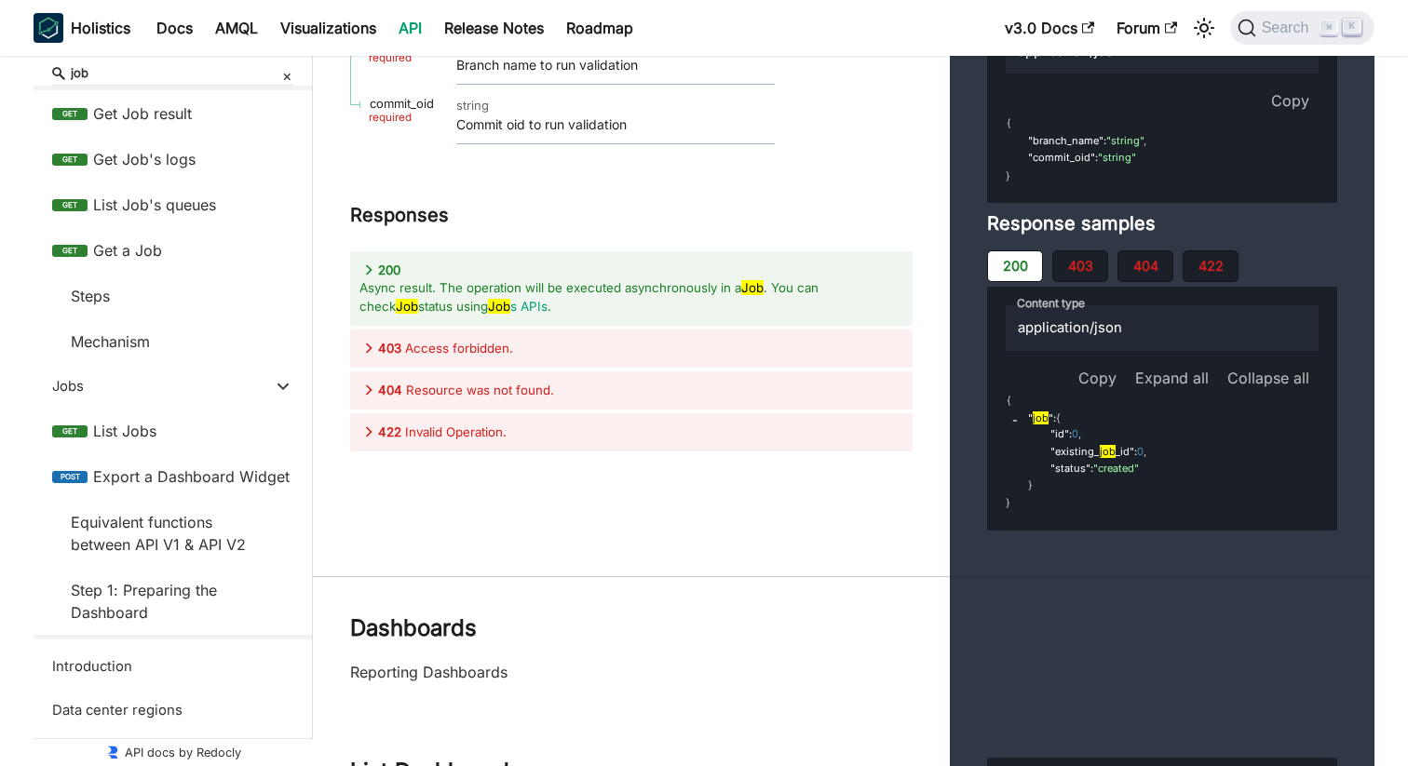
scroll to position [31564, 0]
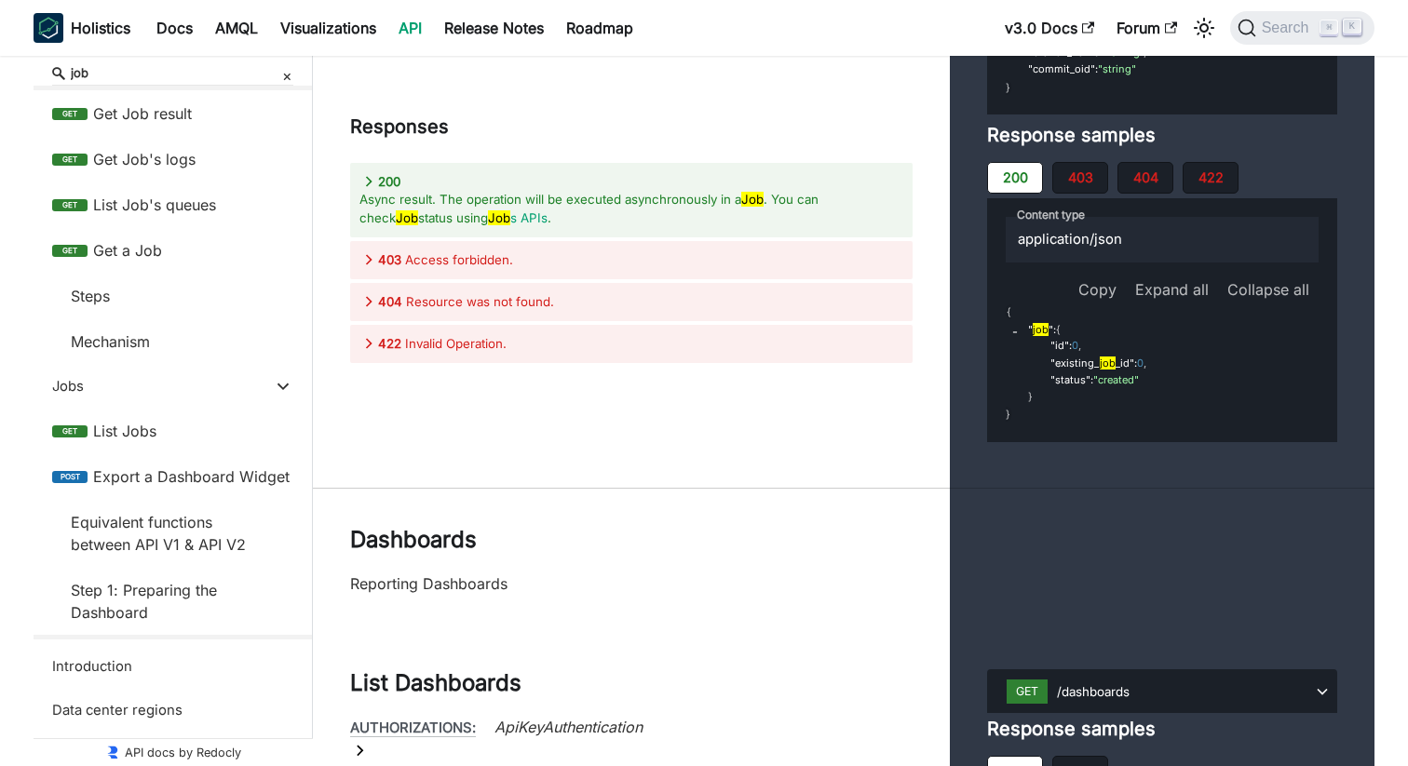
select select "success"
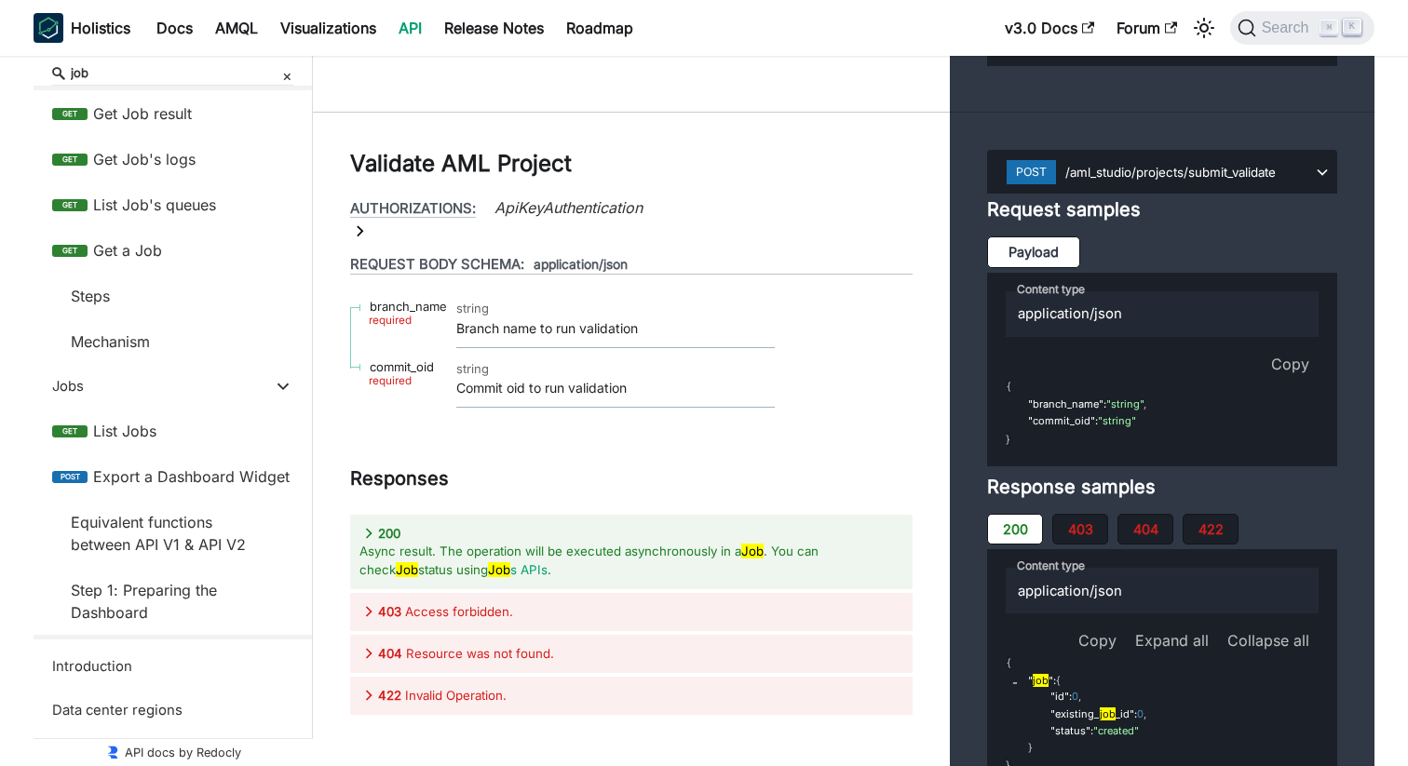
scroll to position [31443, 0]
